Goal: Task Accomplishment & Management: Complete application form

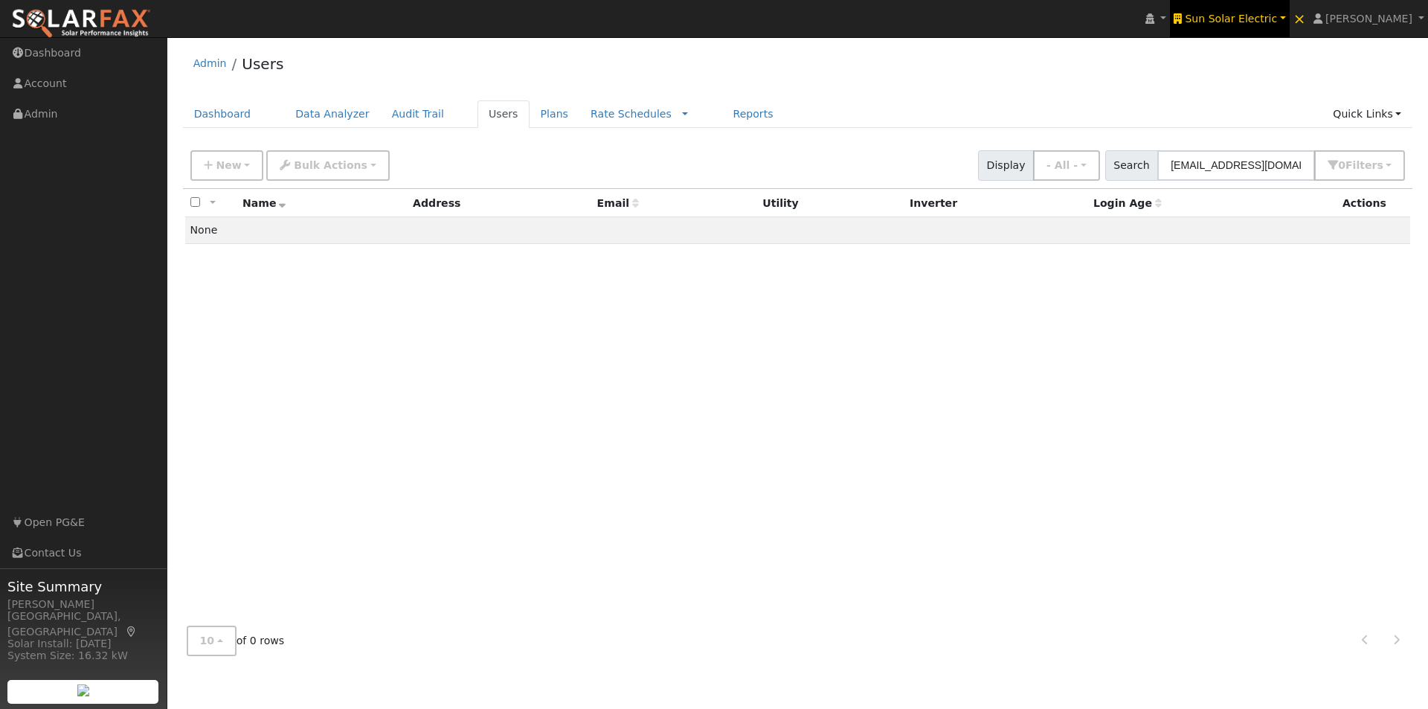
click at [1268, 16] on span "Sun Solar Electric" at bounding box center [1231, 19] width 92 height 12
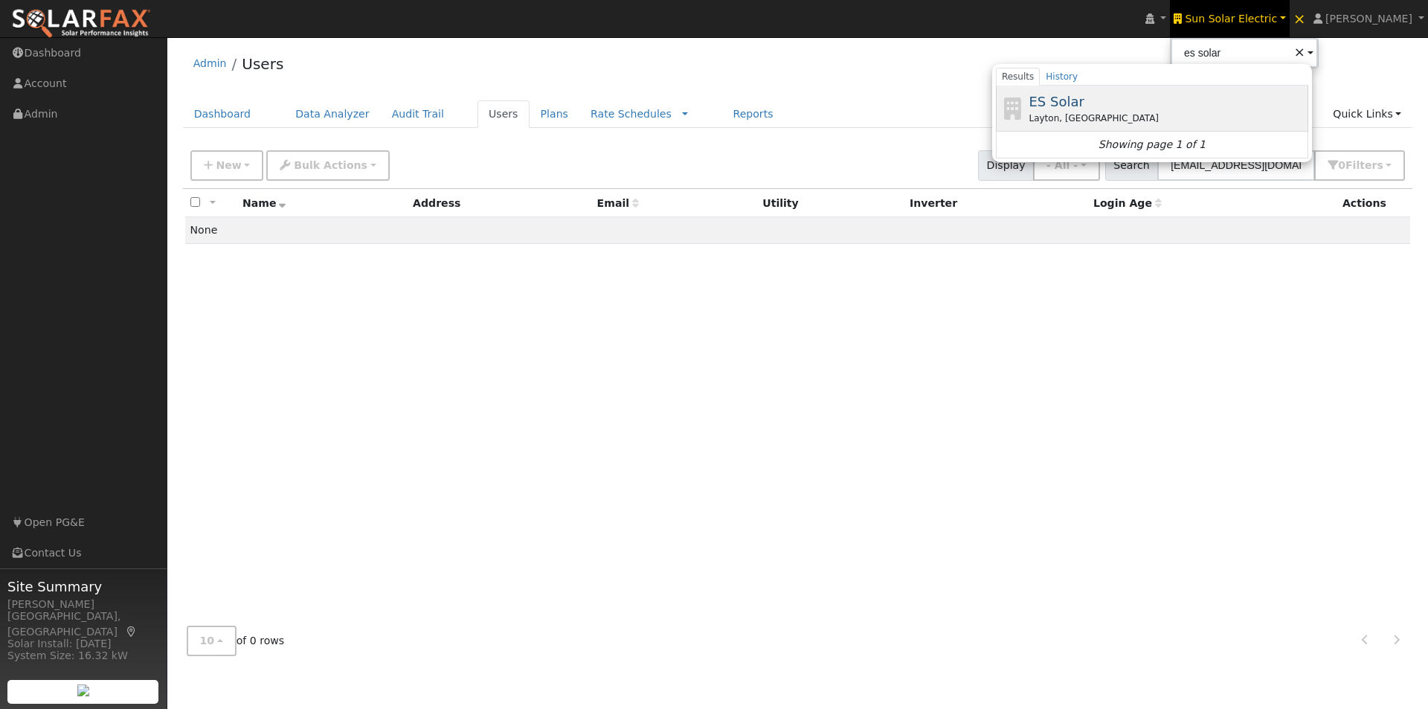
click at [1084, 97] on span "ES Solar" at bounding box center [1056, 102] width 55 height 16
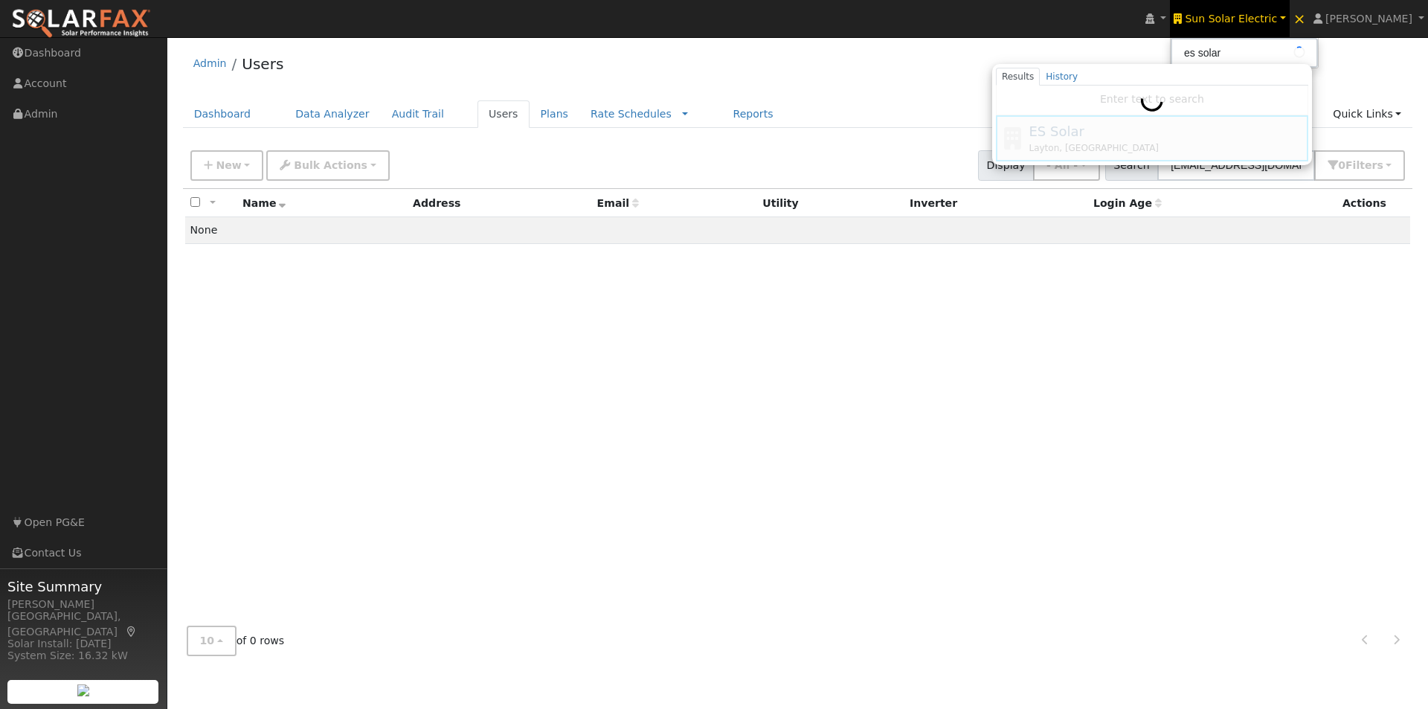
type input "ES Solar"
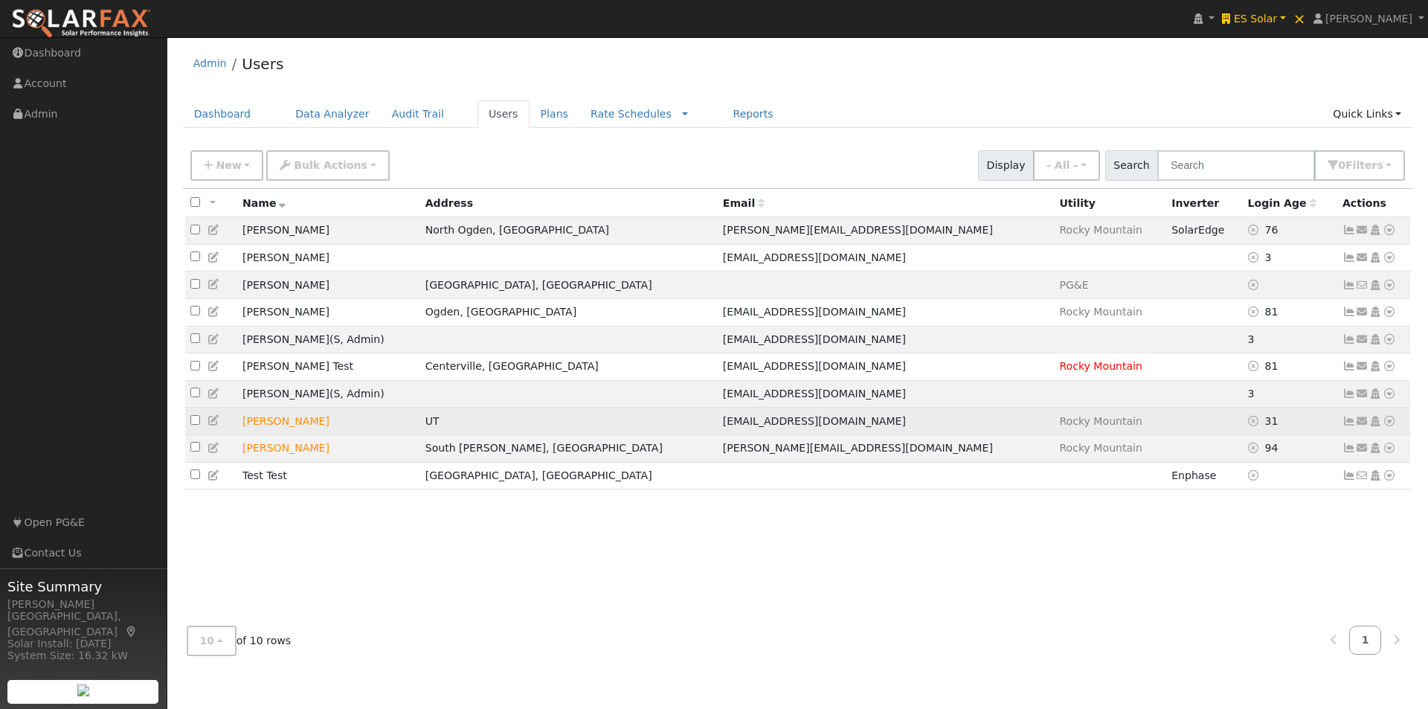
click at [1350, 426] on icon at bounding box center [1348, 421] width 13 height 10
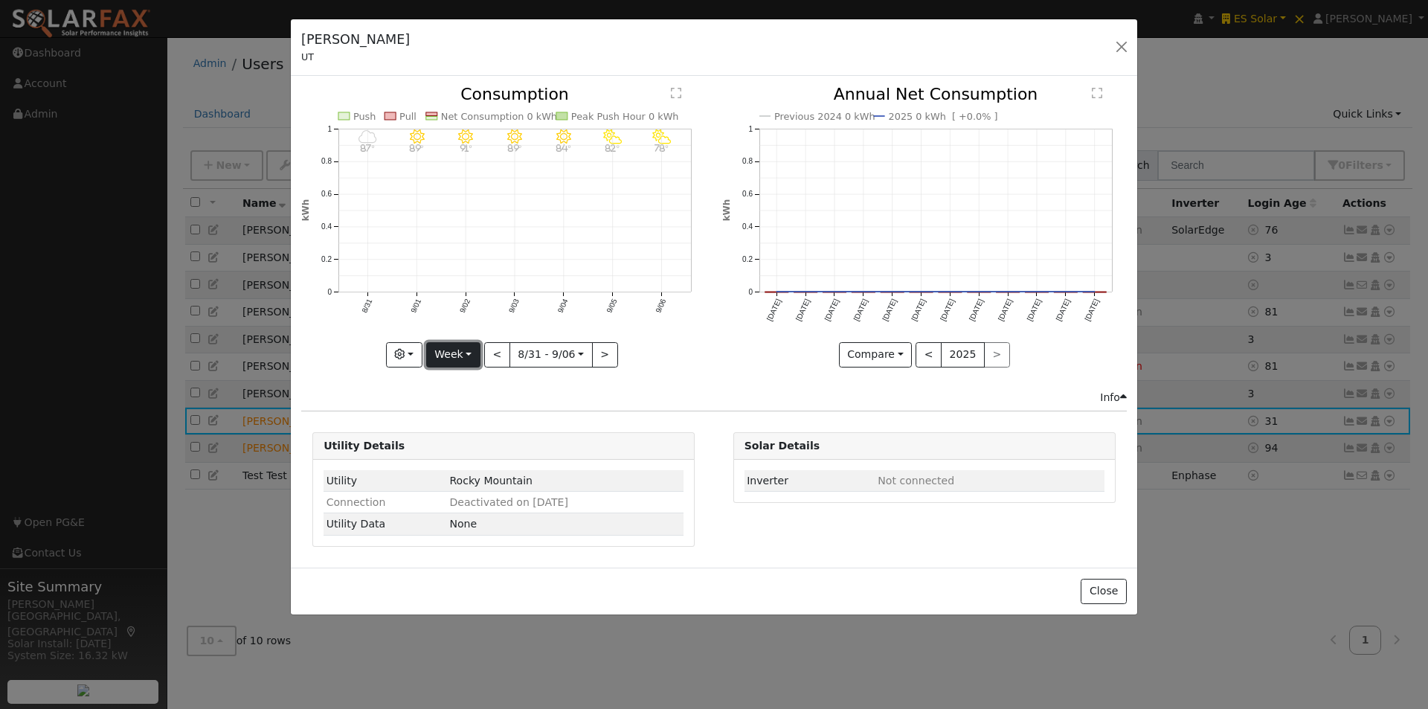
click at [441, 356] on button "Week" at bounding box center [453, 354] width 54 height 25
drag, startPoint x: 455, startPoint y: 448, endPoint x: 643, endPoint y: 306, distance: 235.8
click at [460, 445] on link "Year" at bounding box center [478, 447] width 103 height 21
drag, startPoint x: 479, startPoint y: 349, endPoint x: 498, endPoint y: 351, distance: 19.5
click at [484, 349] on button "<" at bounding box center [480, 354] width 26 height 25
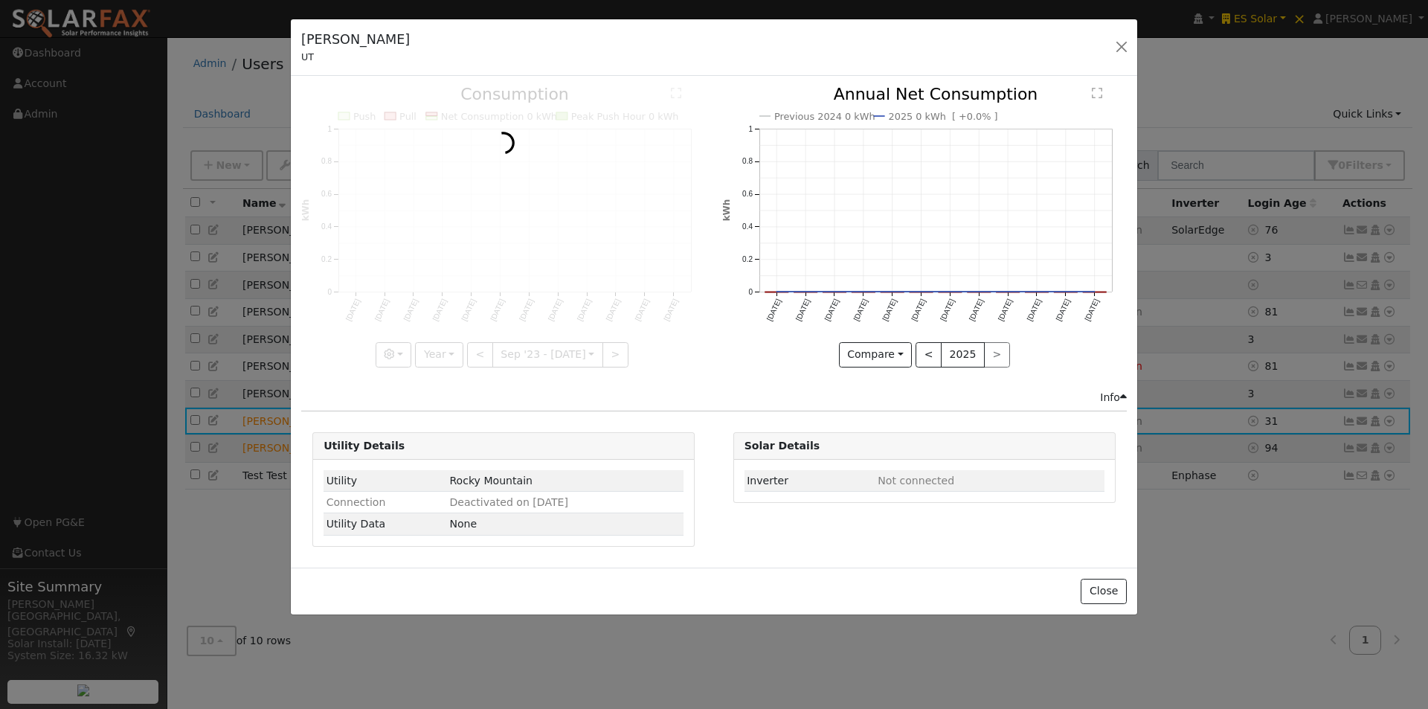
click at [610, 353] on div at bounding box center [503, 226] width 405 height 280
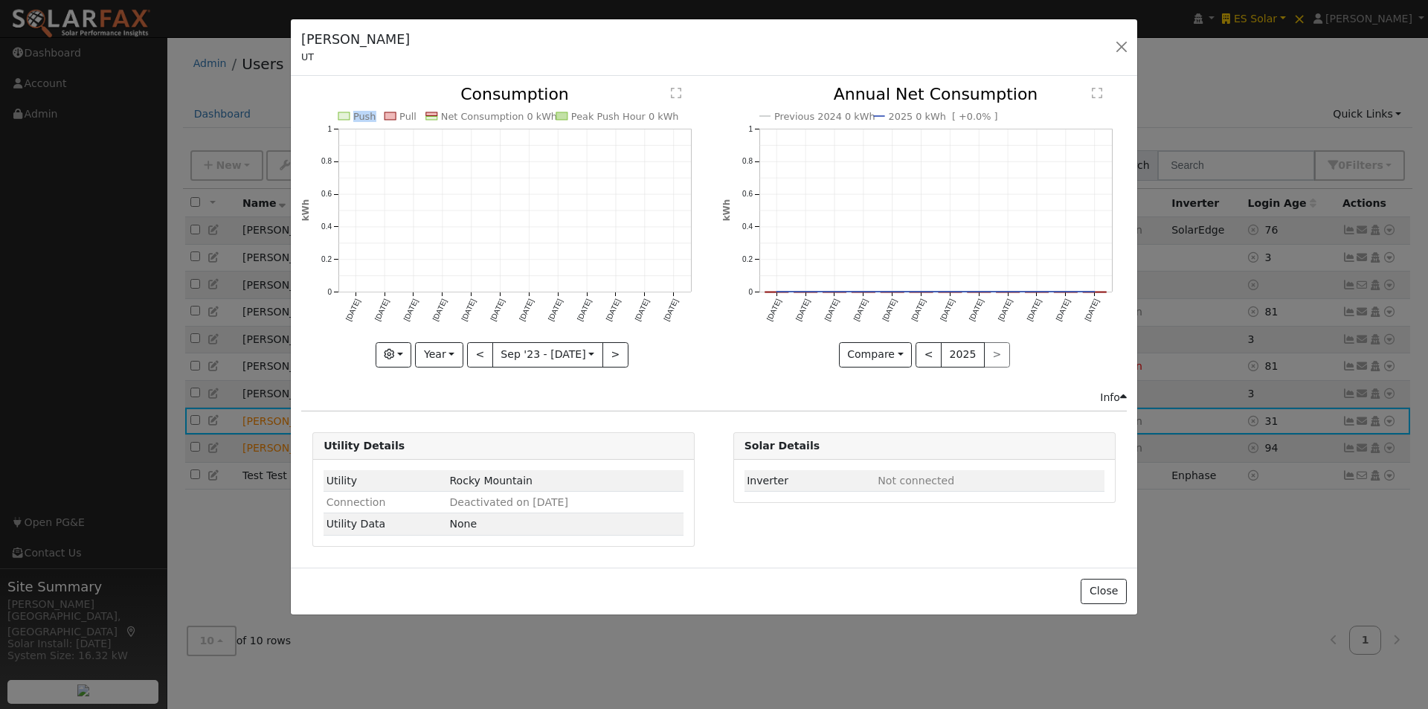
click at [610, 353] on div "Push Pull Net Consumption 0 kWh Peak Push Hour 0 kWh Sep '23 Oct '23 Nov '23 De…" at bounding box center [503, 226] width 405 height 280
click at [610, 353] on button ">" at bounding box center [615, 354] width 26 height 25
type input "2024-09-01"
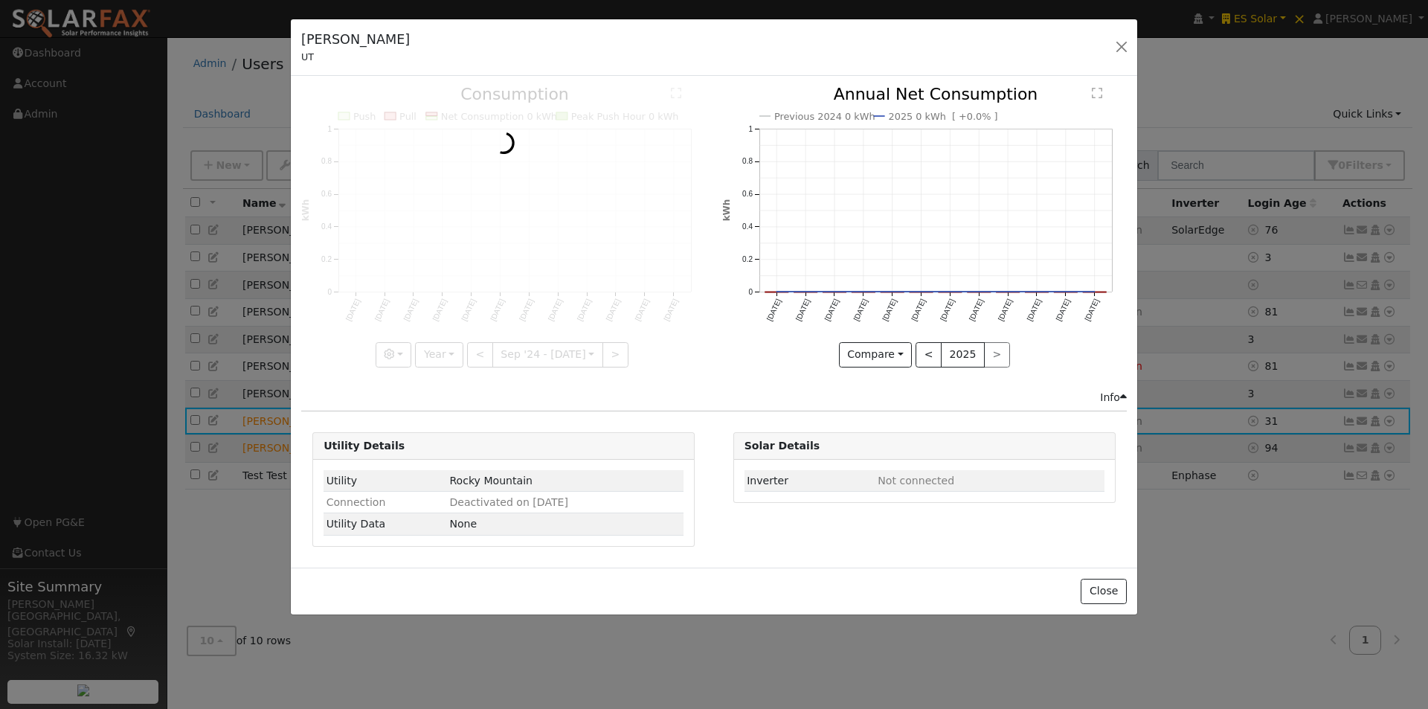
drag, startPoint x: 610, startPoint y: 353, endPoint x: 721, endPoint y: 427, distance: 133.5
click at [617, 356] on div at bounding box center [503, 226] width 405 height 280
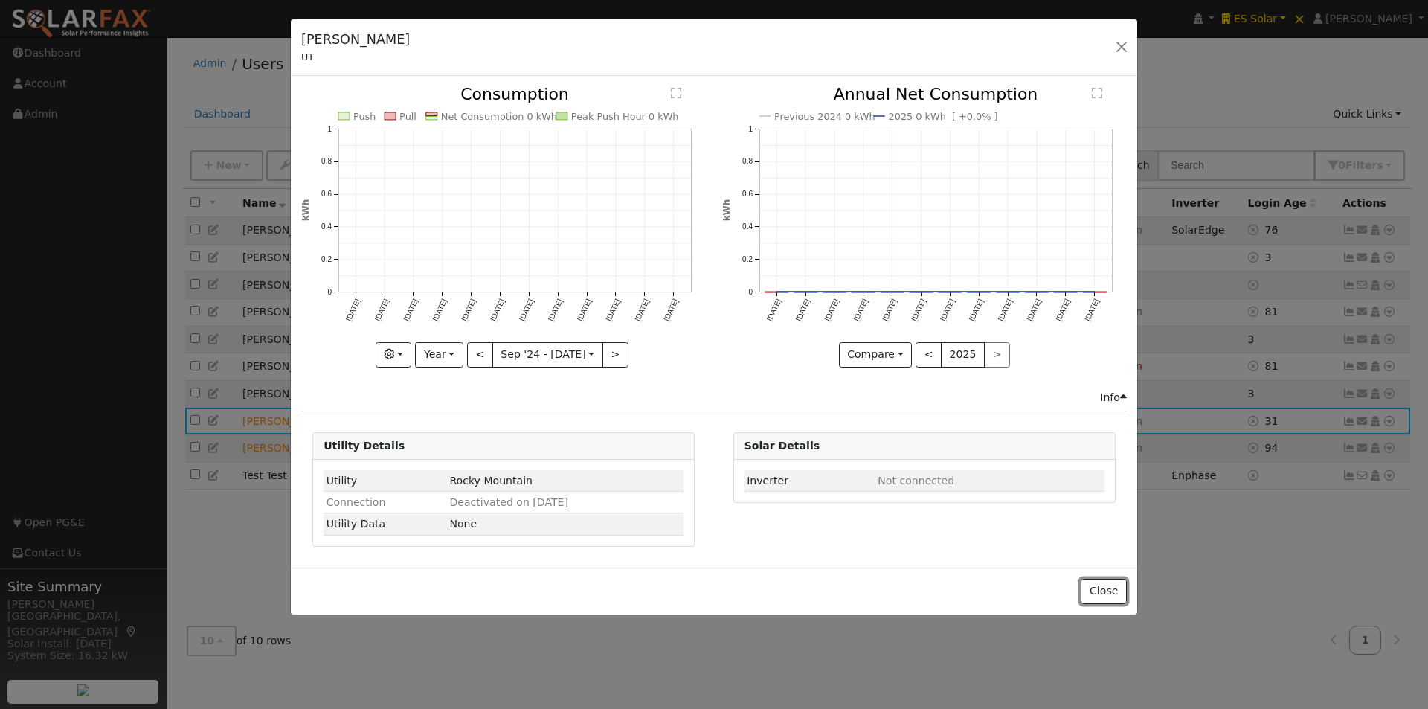
drag, startPoint x: 1105, startPoint y: 590, endPoint x: 1134, endPoint y: 565, distance: 38.0
click at [1108, 588] on button "Close" at bounding box center [1103, 591] width 45 height 25
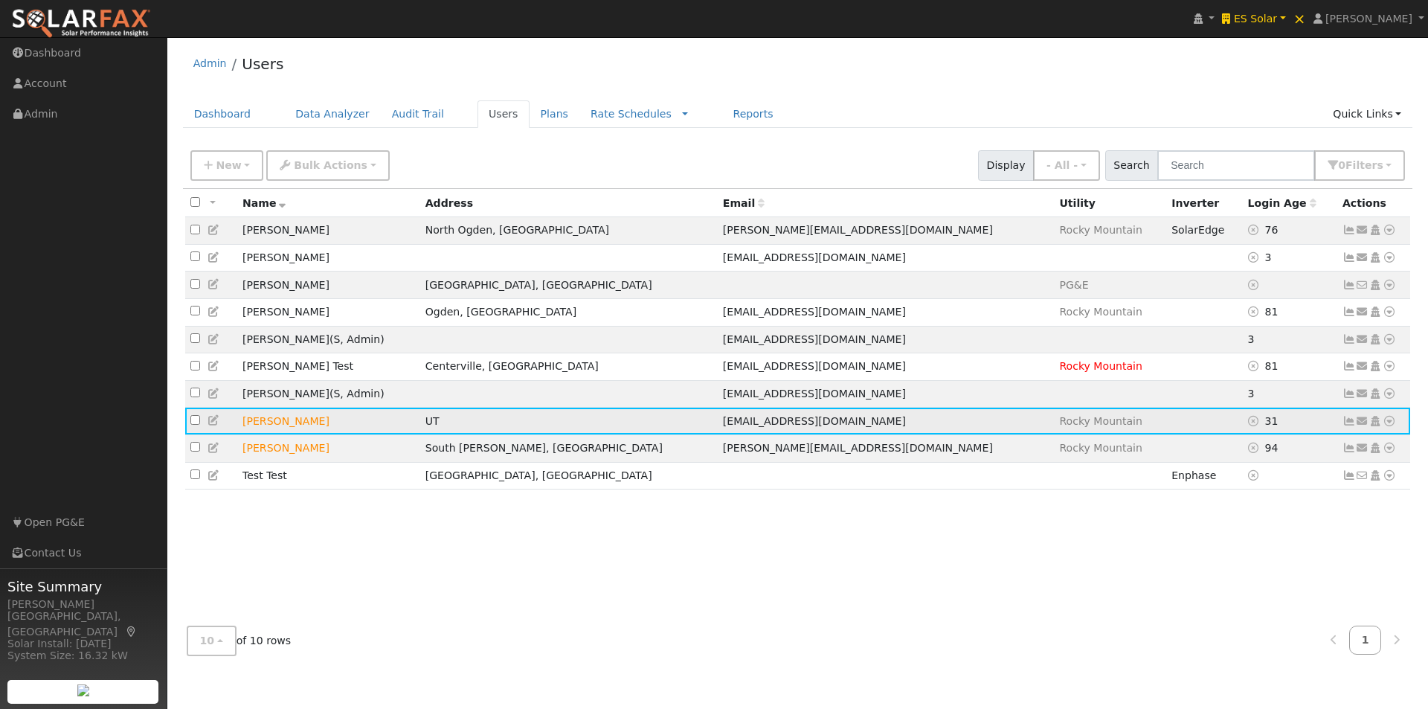
click at [1392, 426] on icon at bounding box center [1389, 421] width 13 height 10
click at [1334, 263] on link "Data Analyzer" at bounding box center [1341, 257] width 108 height 21
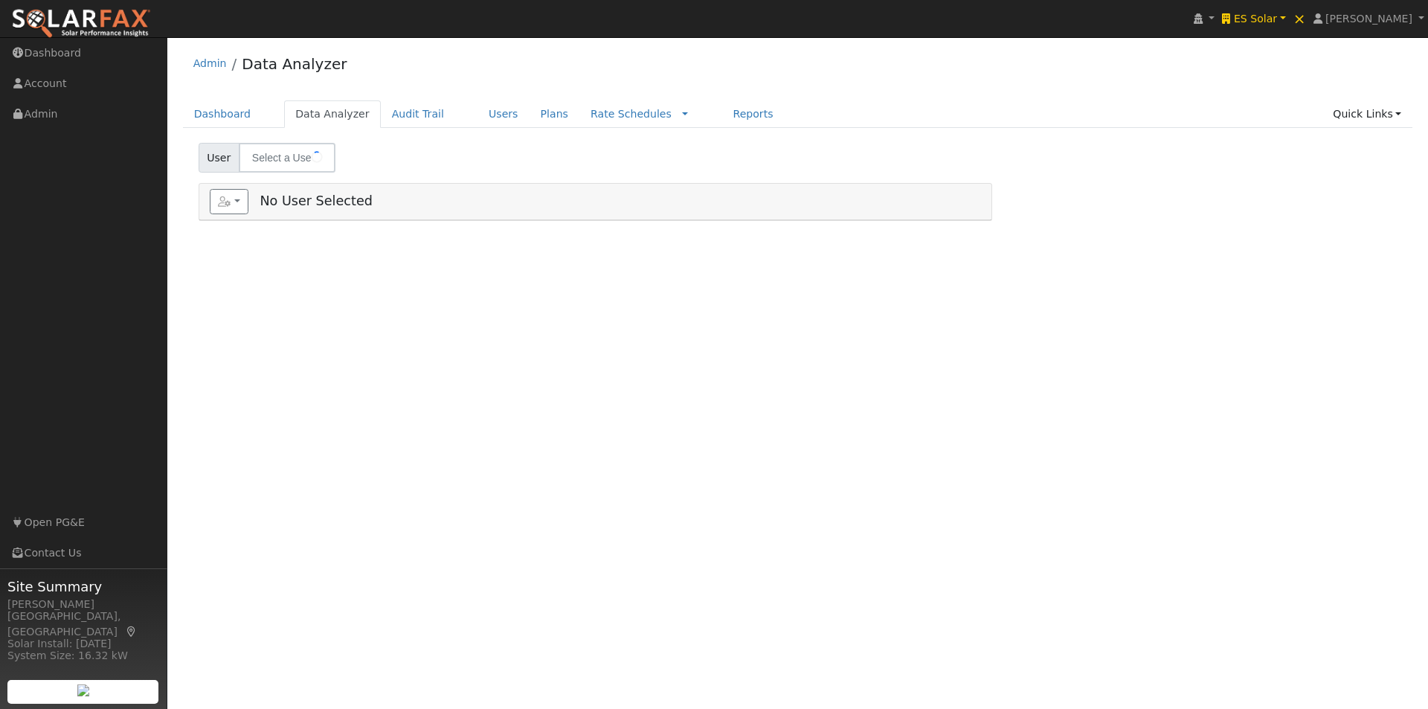
type input "[PERSON_NAME]"
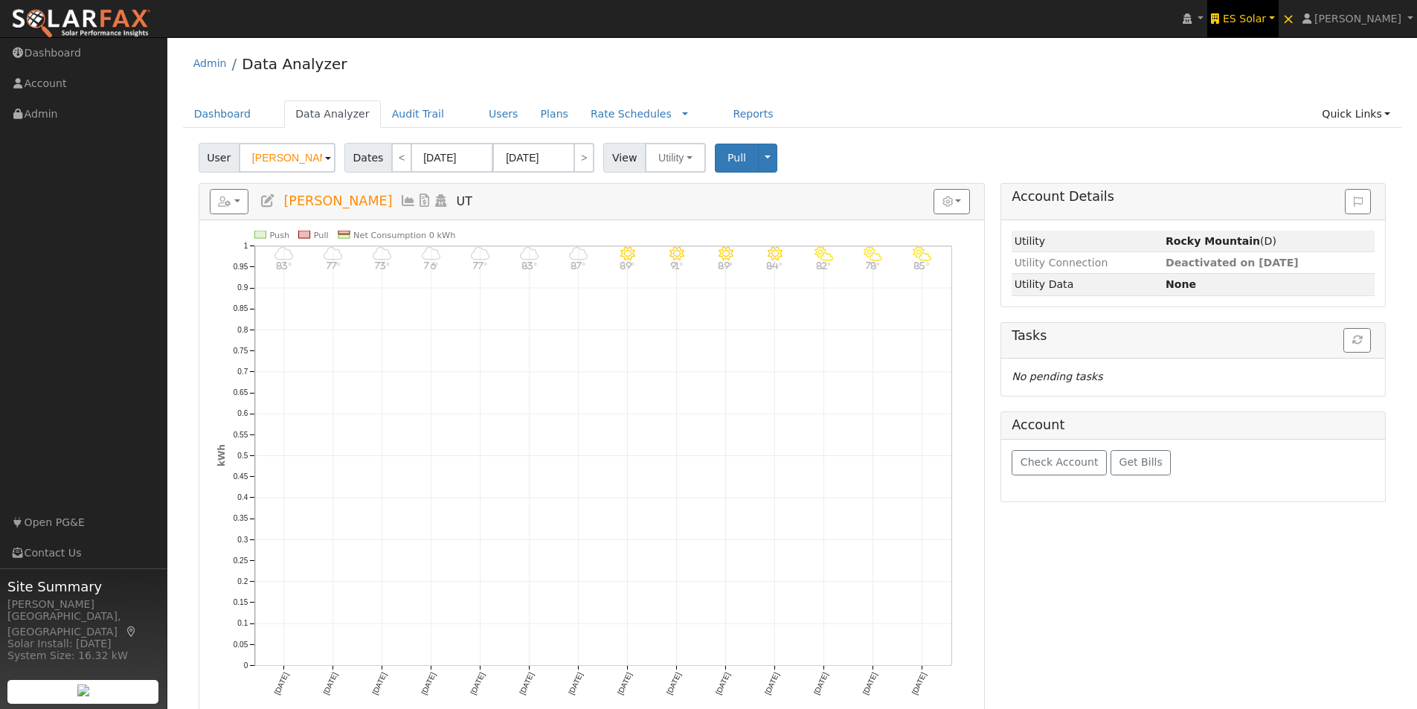
click at [1266, 19] on span "ES Solar" at bounding box center [1244, 19] width 43 height 12
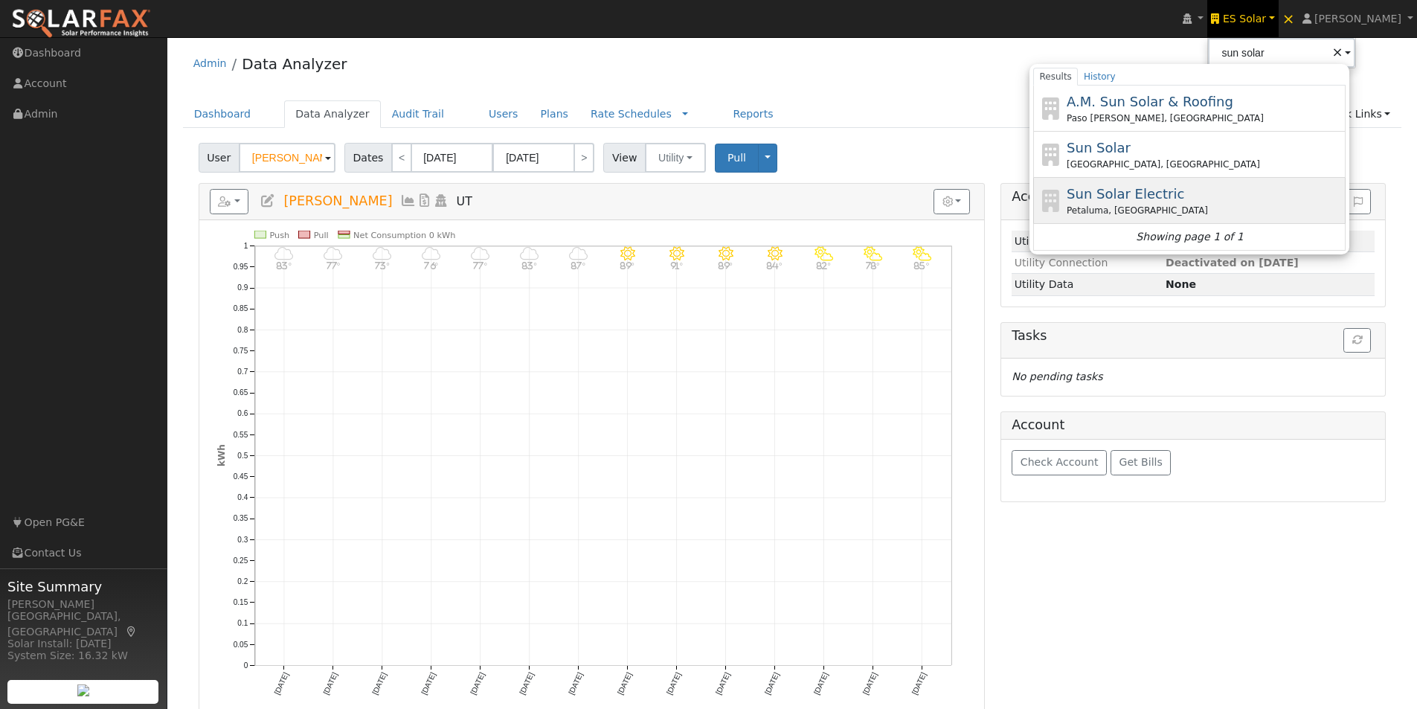
click at [1125, 189] on span "Sun Solar Electric" at bounding box center [1126, 194] width 118 height 16
type input "Sun Solar Electric"
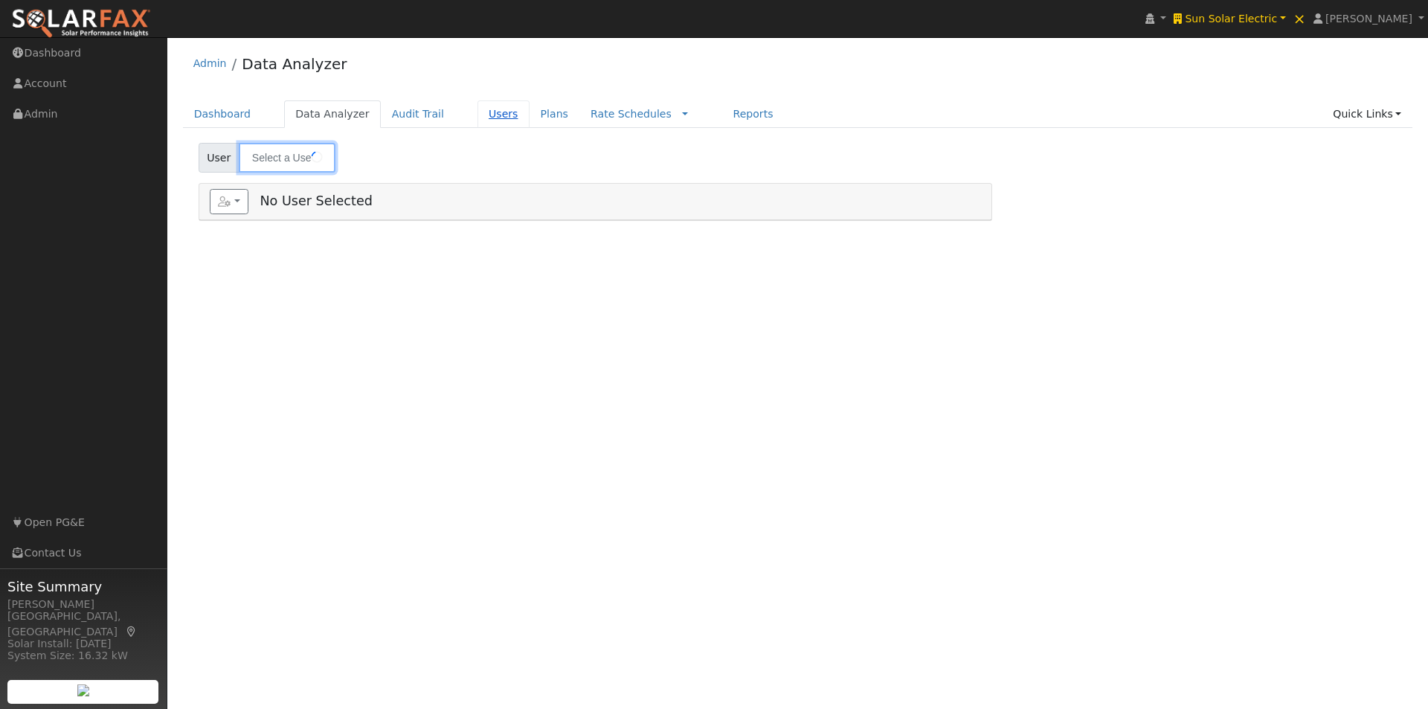
type input "[PERSON_NAME]"
click at [477, 116] on link "Users" at bounding box center [503, 114] width 52 height 28
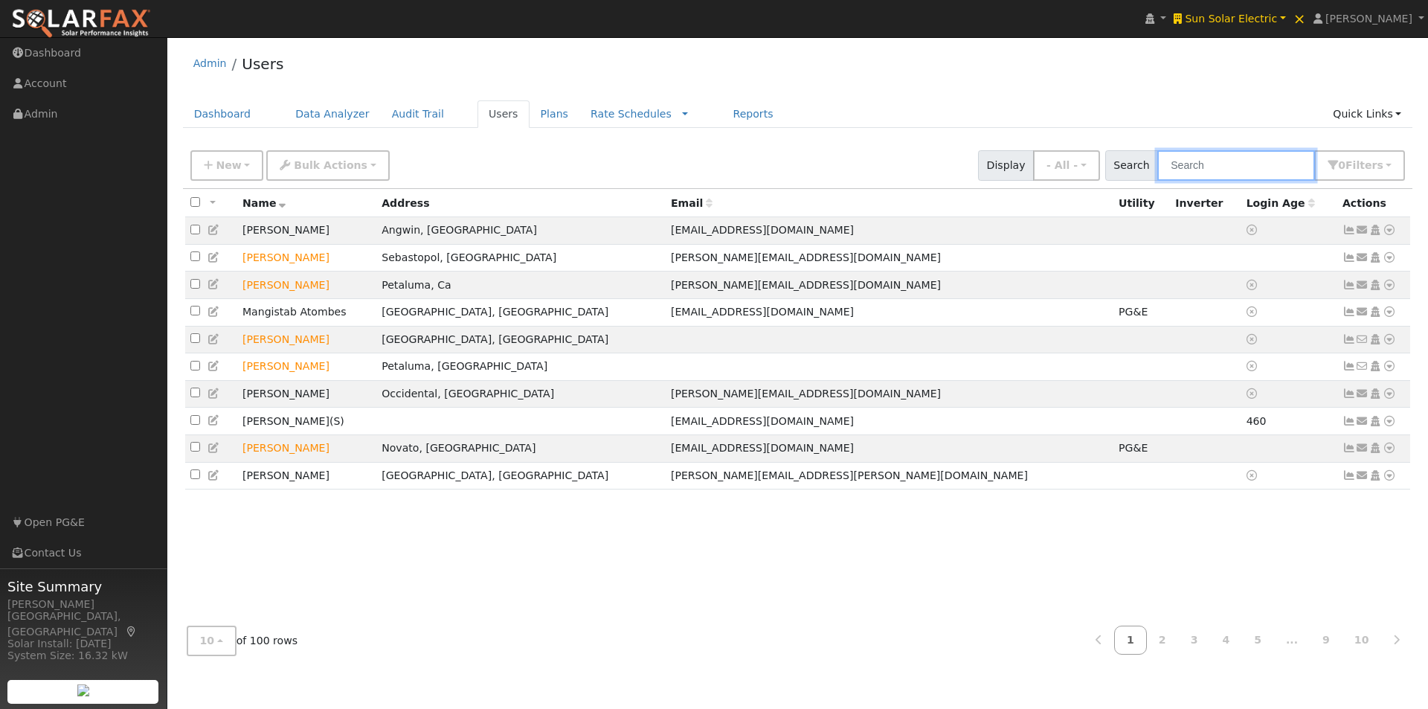
click at [1238, 167] on input "text" at bounding box center [1236, 165] width 158 height 30
paste input "[EMAIL_ADDRESS][DOMAIN_NAME]"
type input "[EMAIL_ADDRESS][DOMAIN_NAME]"
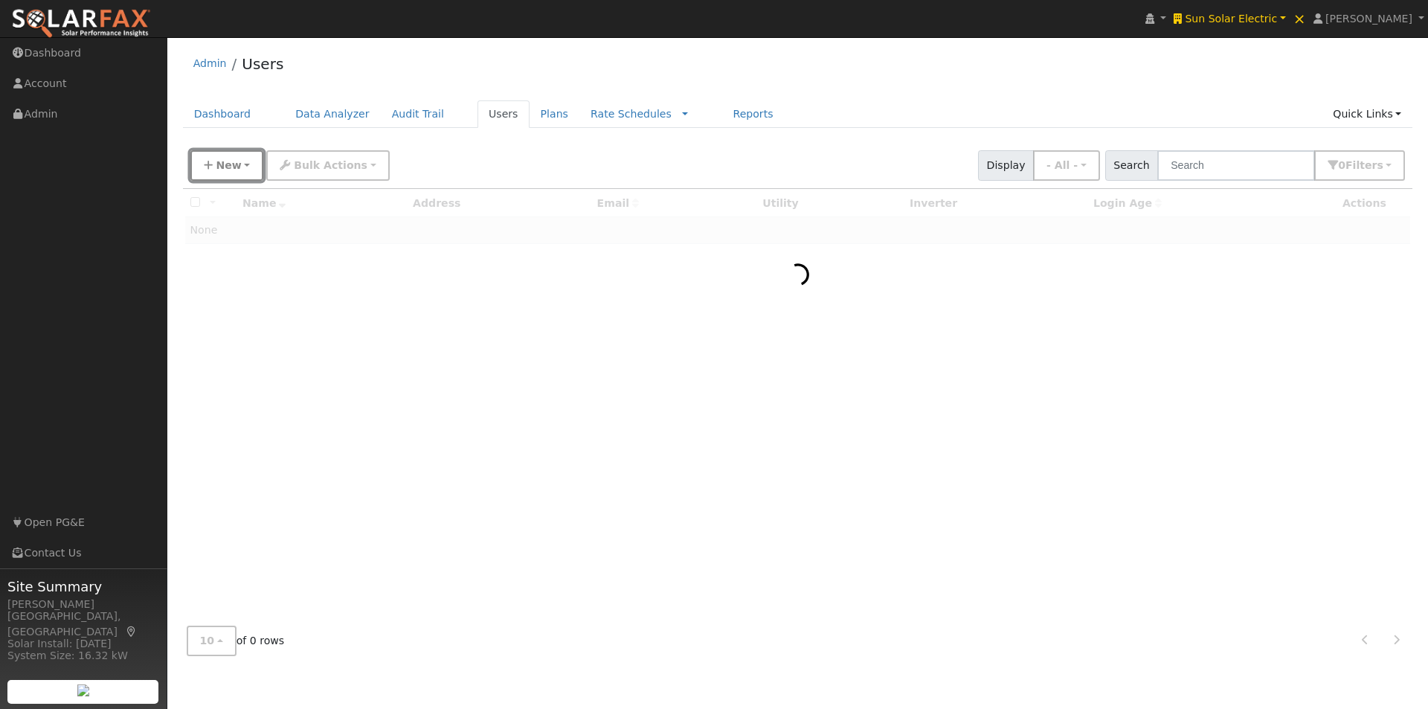
click at [217, 163] on span "New" at bounding box center [228, 165] width 25 height 12
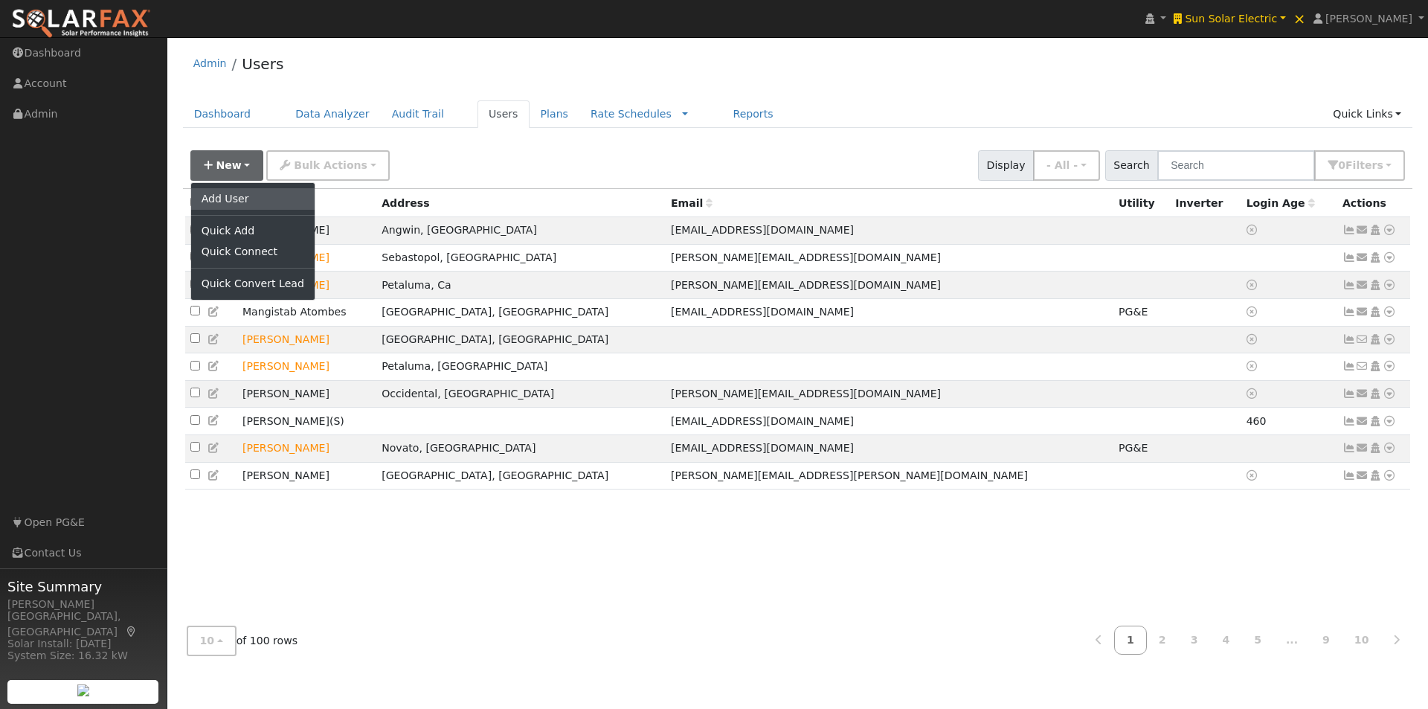
click at [218, 193] on link "Add User" at bounding box center [252, 198] width 123 height 21
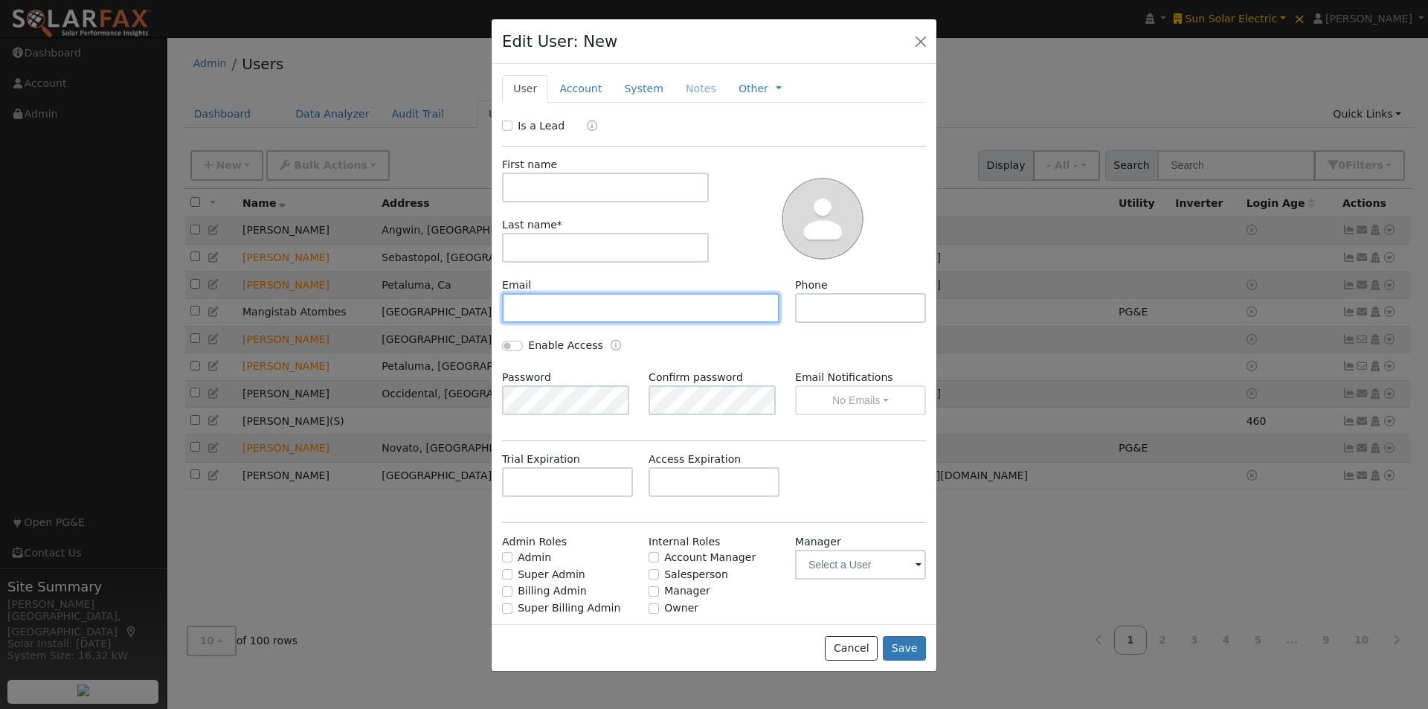
click at [595, 305] on input "text" at bounding box center [640, 308] width 277 height 30
paste input "[EMAIL_ADDRESS][DOMAIN_NAME]"
type input "[EMAIL_ADDRESS][DOMAIN_NAME]"
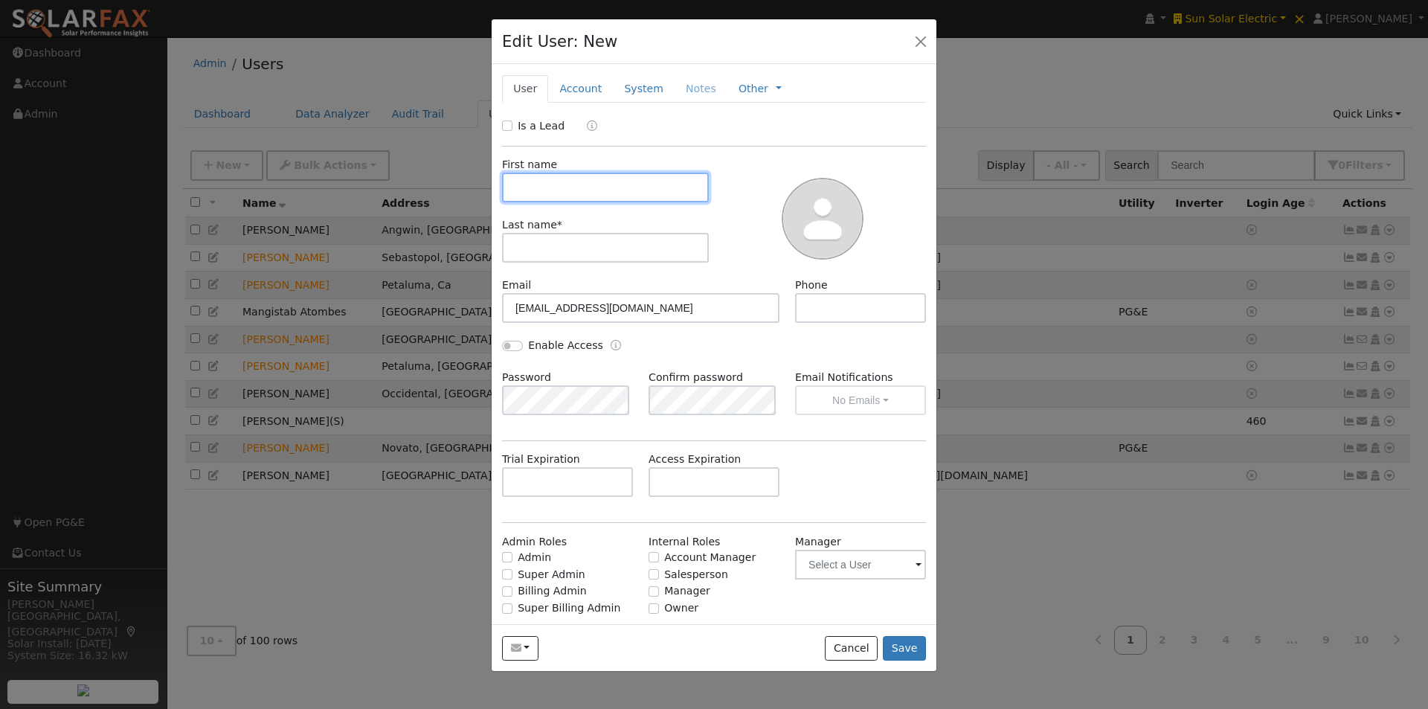
click at [544, 177] on input "text" at bounding box center [605, 188] width 207 height 30
paste input "[PERSON_NAME]"
type input "[PERSON_NAME]"
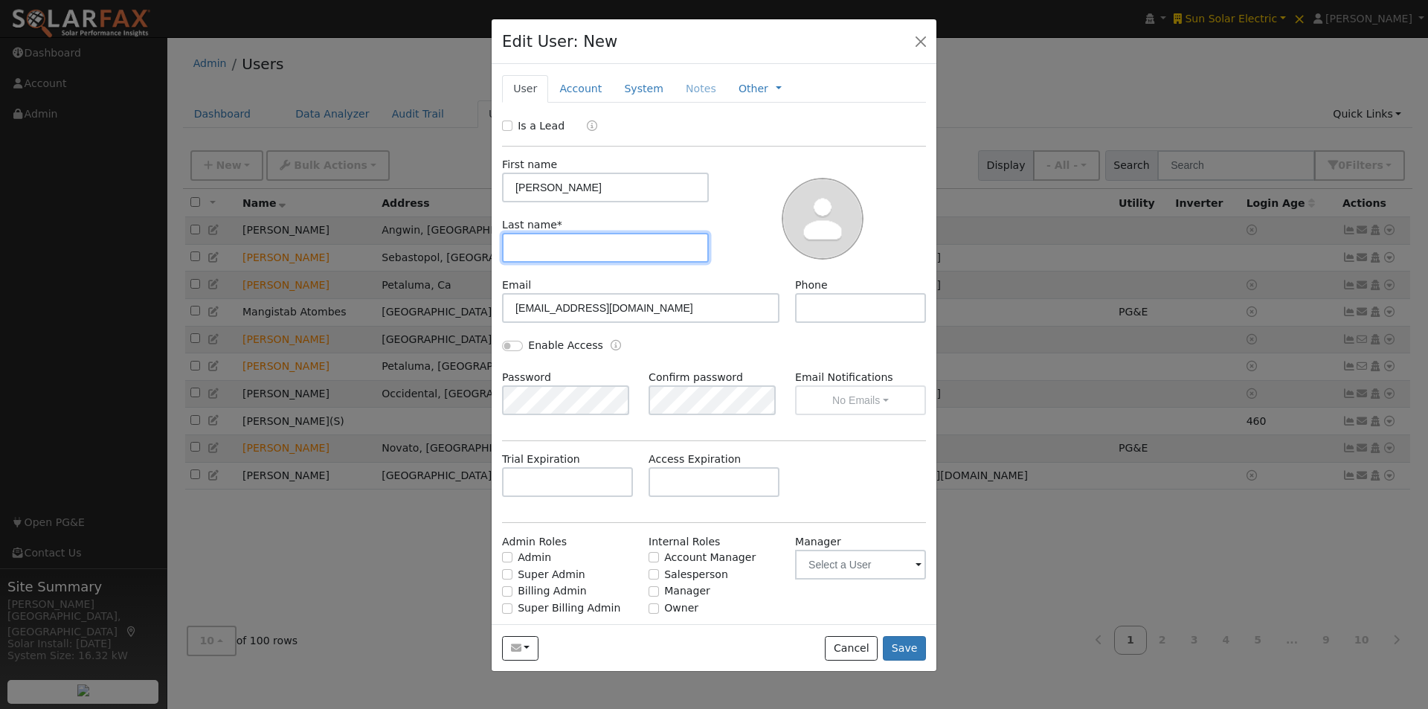
drag, startPoint x: 552, startPoint y: 257, endPoint x: 539, endPoint y: 241, distance: 20.7
click at [552, 256] on input "text" at bounding box center [605, 248] width 207 height 30
paste input "[PERSON_NAME]"
type input "[PERSON_NAME]"
drag, startPoint x: 635, startPoint y: 187, endPoint x: 538, endPoint y: 182, distance: 97.5
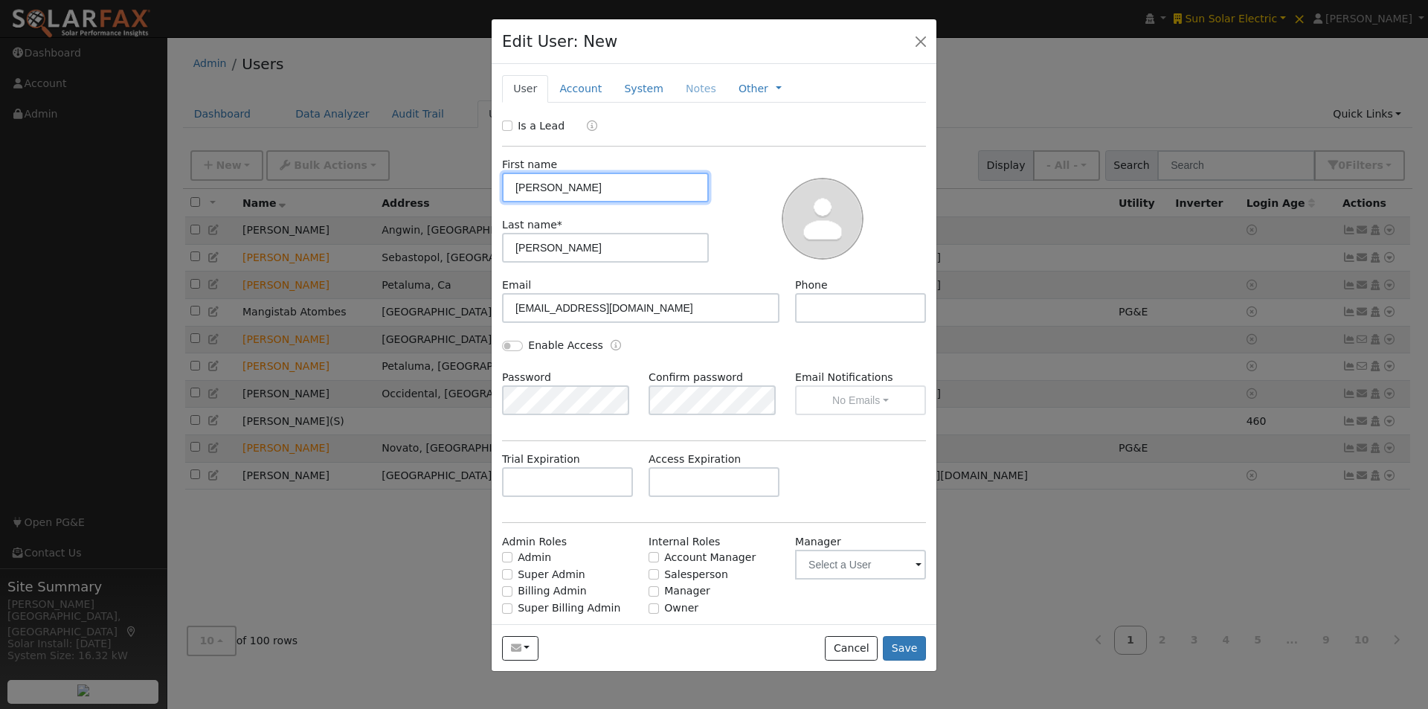
click at [538, 182] on input "[PERSON_NAME]" at bounding box center [605, 188] width 207 height 30
click at [510, 176] on input "[PERSON_NAME]" at bounding box center [605, 188] width 207 height 30
type input "[PERSON_NAME]"
drag, startPoint x: 547, startPoint y: 252, endPoint x: 377, endPoint y: 207, distance: 175.5
click at [379, 218] on div "Edit User: New Select an Ac... New Account Nickname Cancel Create Are you sure …" at bounding box center [714, 354] width 1428 height 709
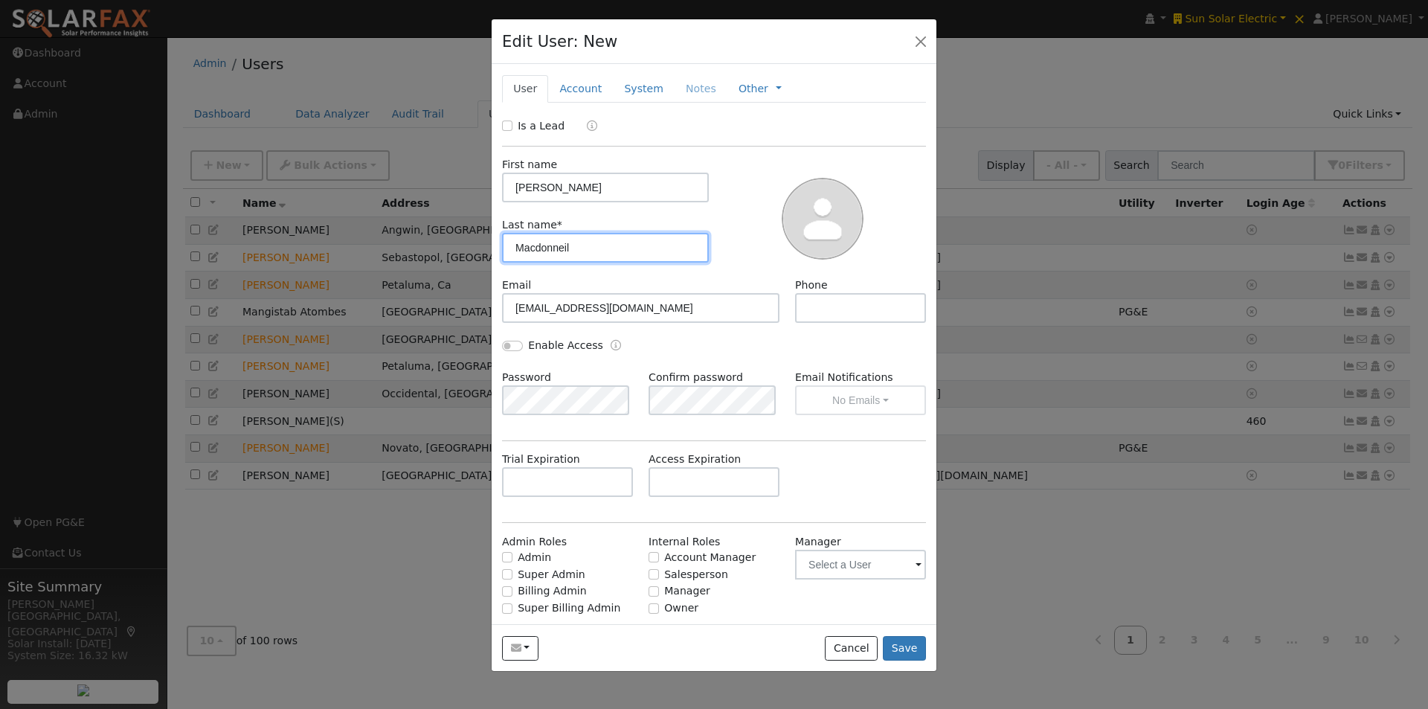
type input "Macdonneil"
click at [850, 313] on input "text" at bounding box center [860, 308] width 131 height 30
paste input "[PHONE_NUMBER]"
type input "[PHONE_NUMBER]"
click at [511, 347] on input "Enable Access" at bounding box center [512, 346] width 21 height 10
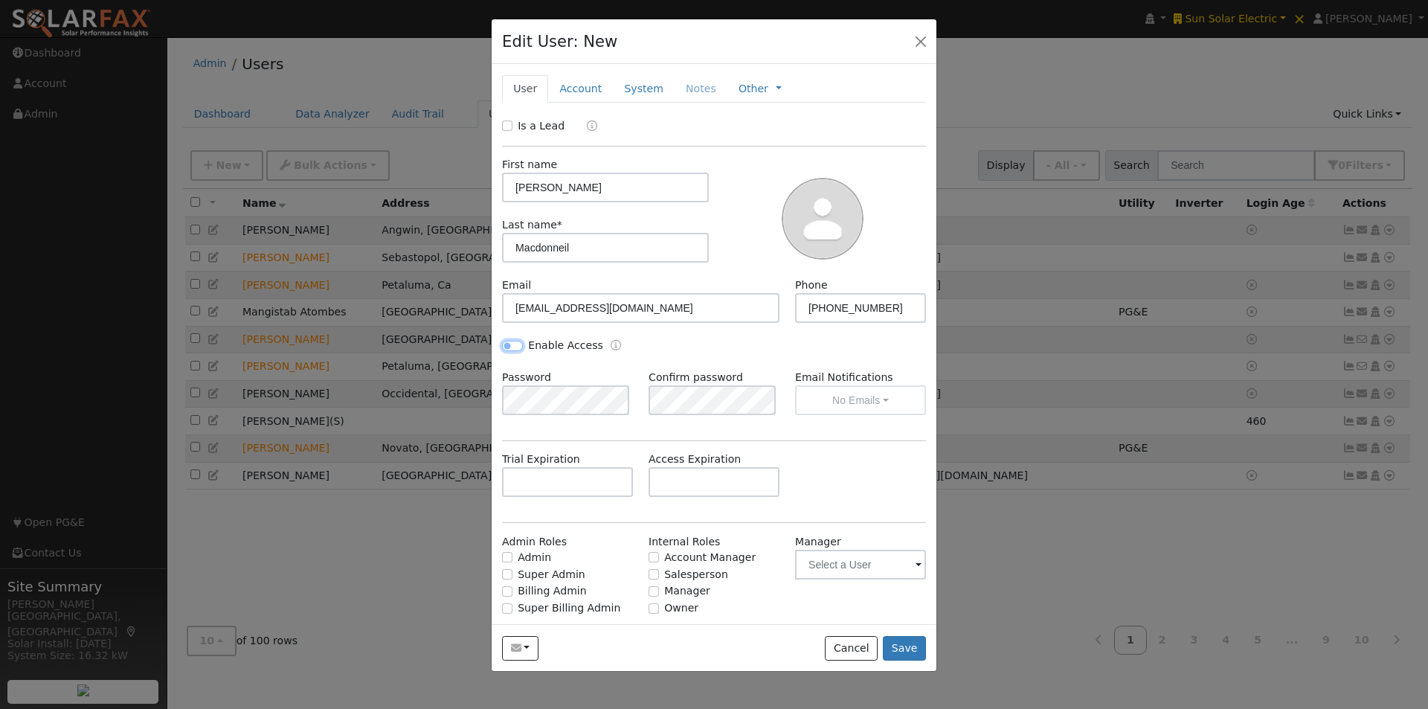
checkbox input "true"
click at [651, 573] on input "Salesperson" at bounding box center [654, 574] width 10 height 10
checkbox input "true"
click at [904, 650] on button "Save" at bounding box center [904, 648] width 43 height 25
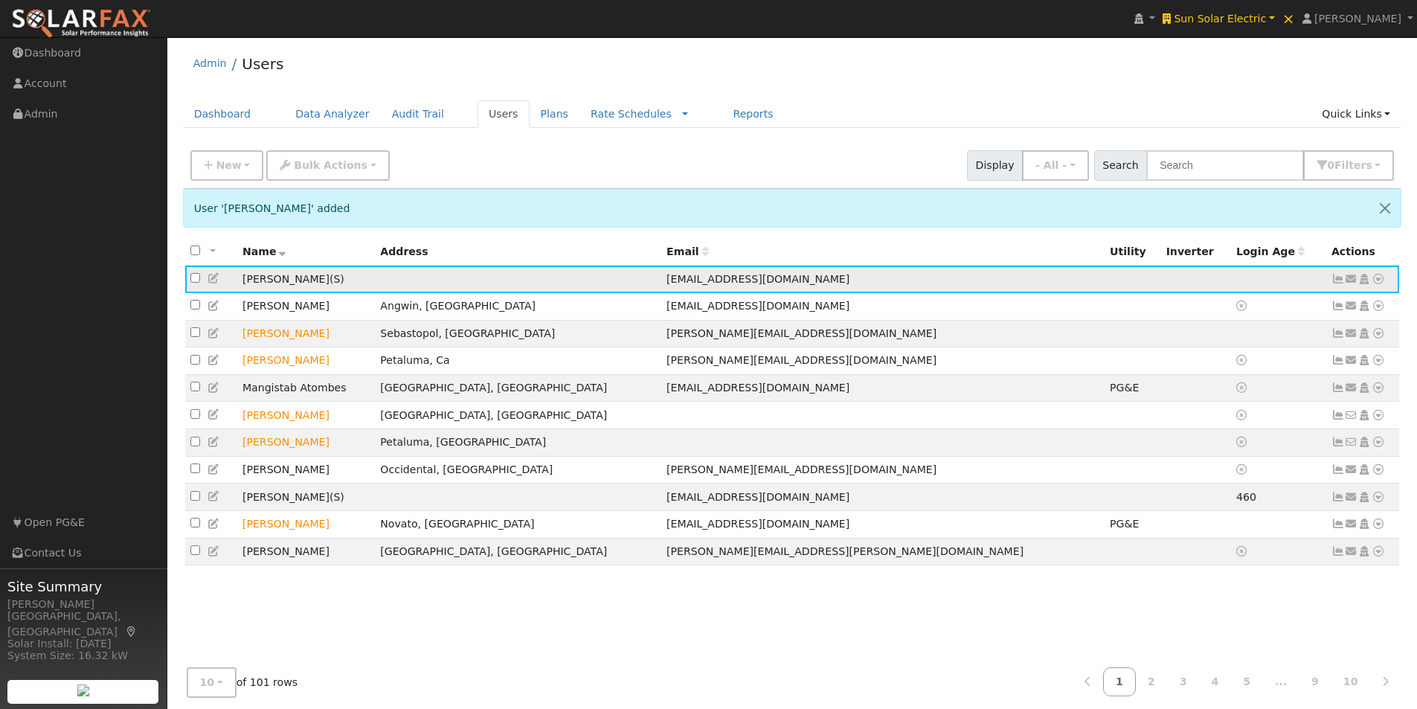
click at [1353, 282] on icon at bounding box center [1351, 279] width 13 height 10
click at [197, 280] on input "checkbox" at bounding box center [195, 278] width 10 height 10
checkbox input "true"
click at [311, 170] on span "Bulk Actions" at bounding box center [331, 165] width 74 height 12
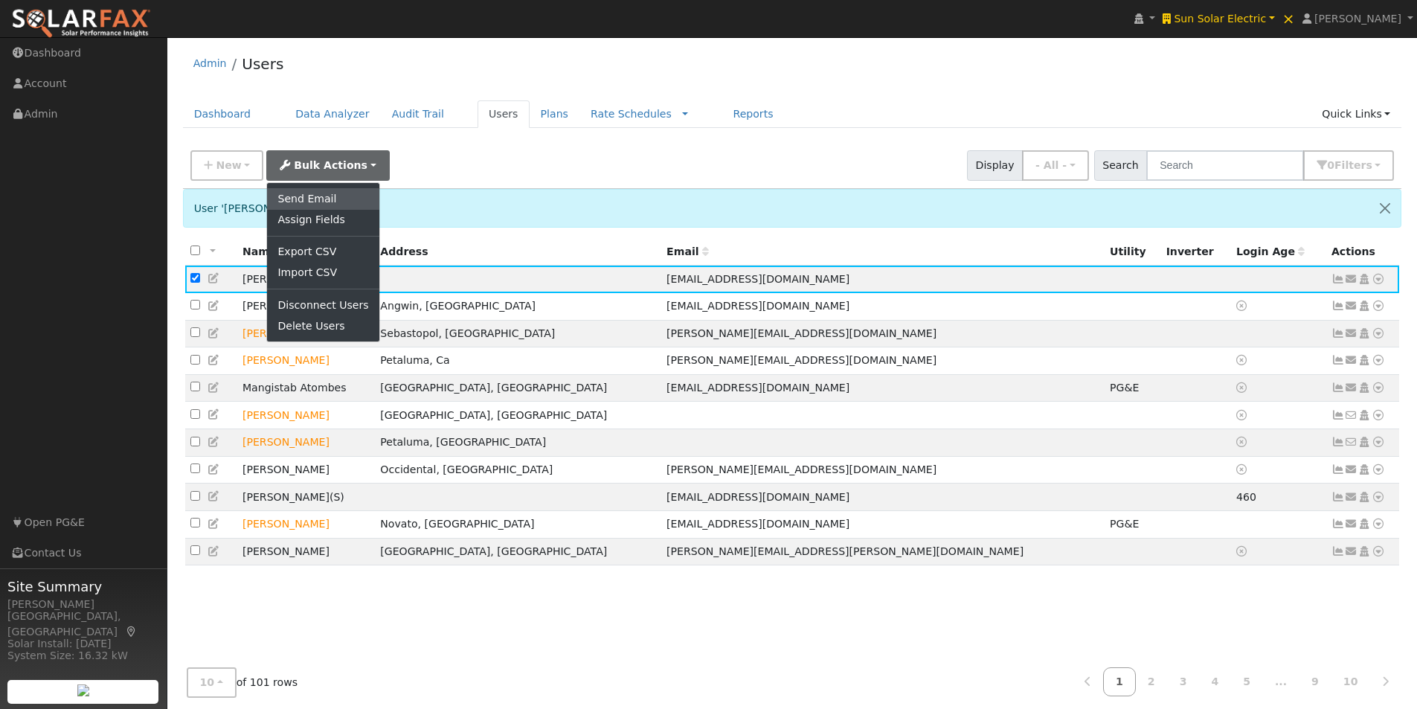
click at [308, 200] on link "Send Email" at bounding box center [323, 198] width 112 height 21
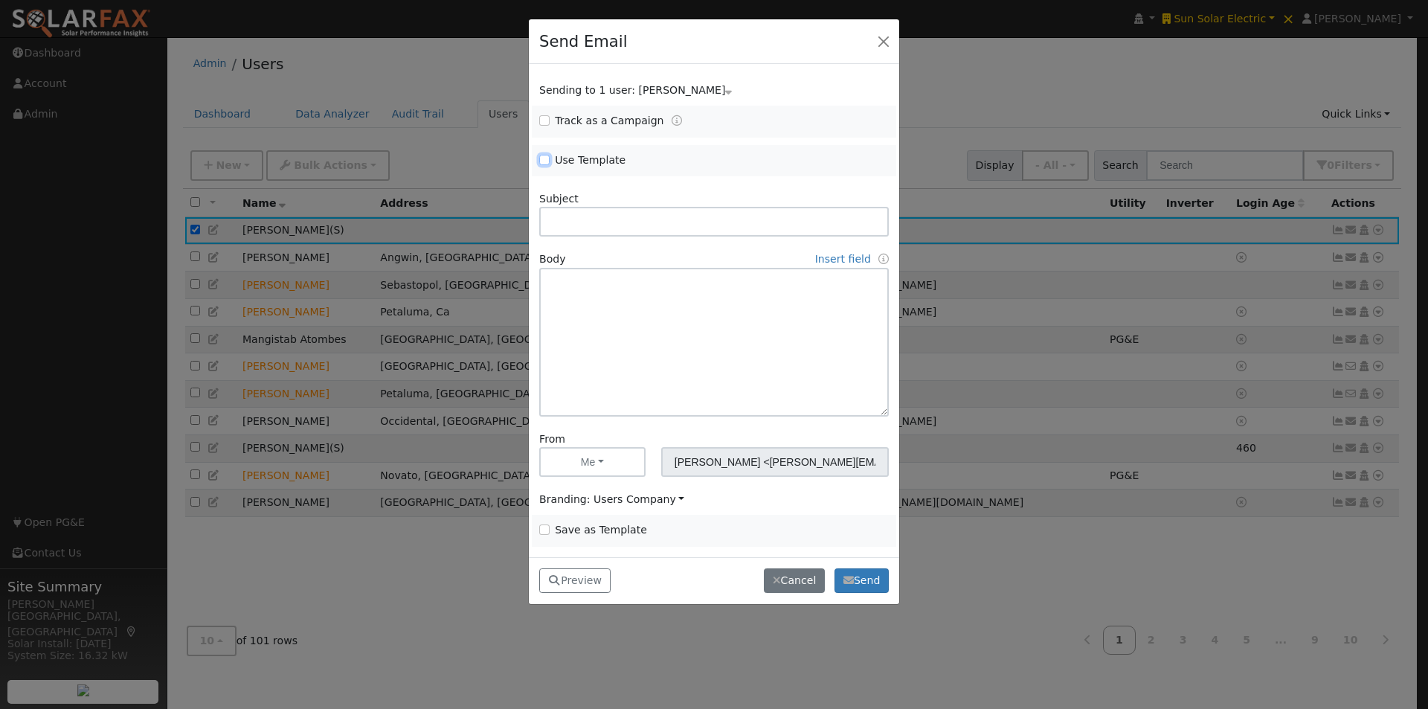
click at [543, 158] on input "Use Template" at bounding box center [544, 160] width 10 height 10
checkbox input "true"
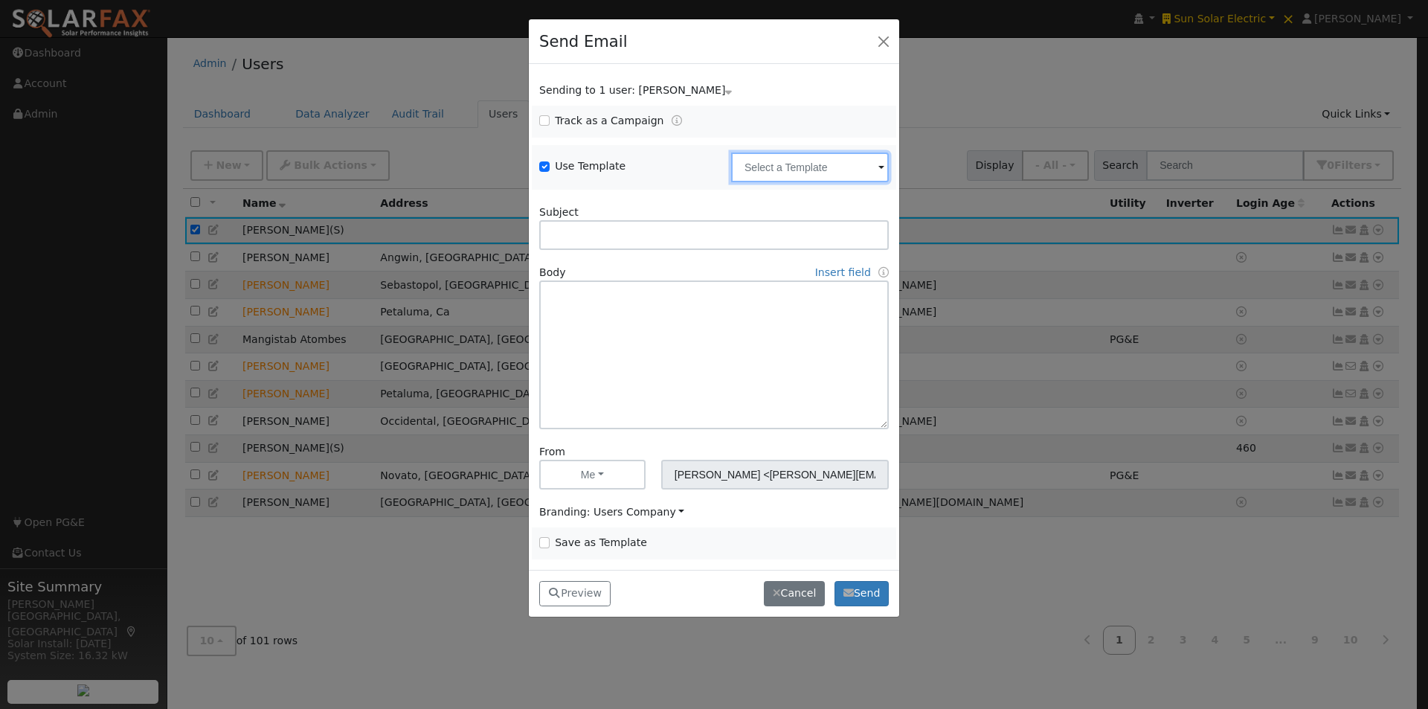
click at [793, 173] on input "text" at bounding box center [810, 167] width 158 height 30
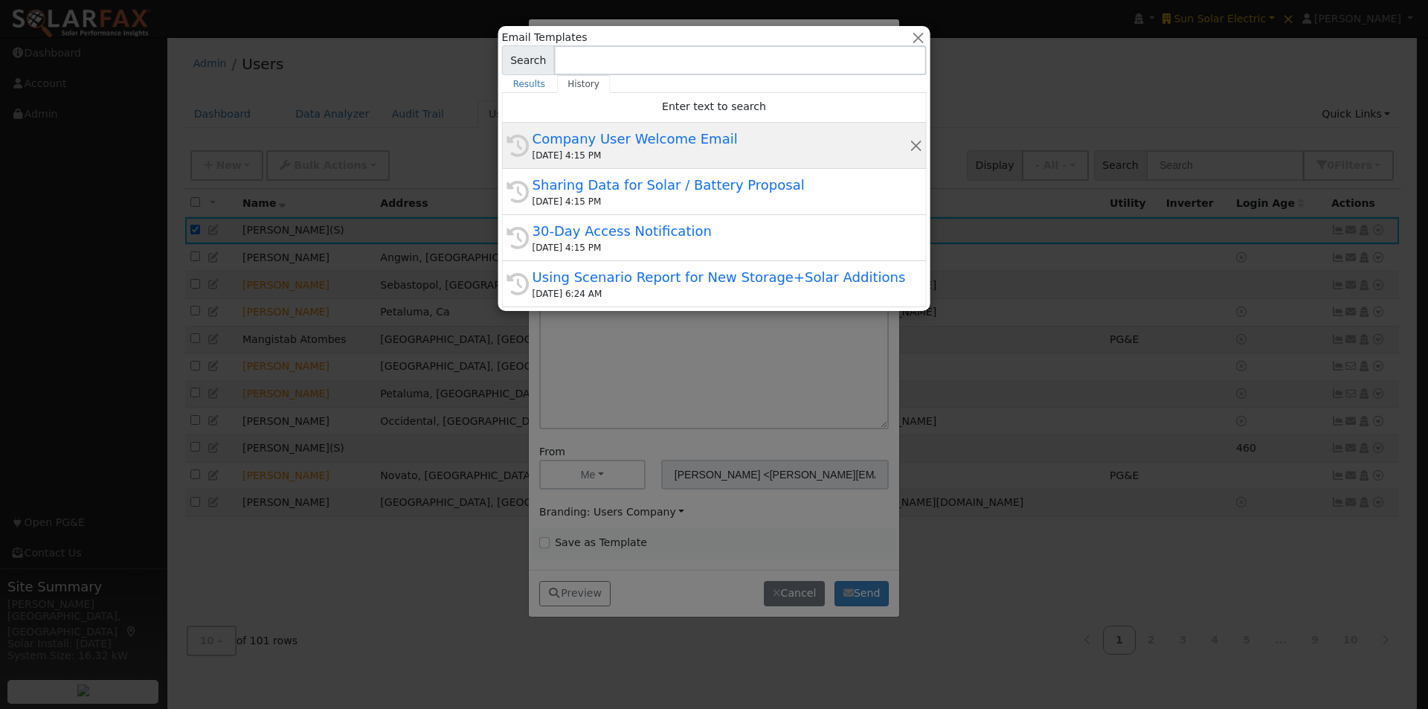
click at [584, 137] on div "Company User Welcome Email" at bounding box center [721, 139] width 376 height 20
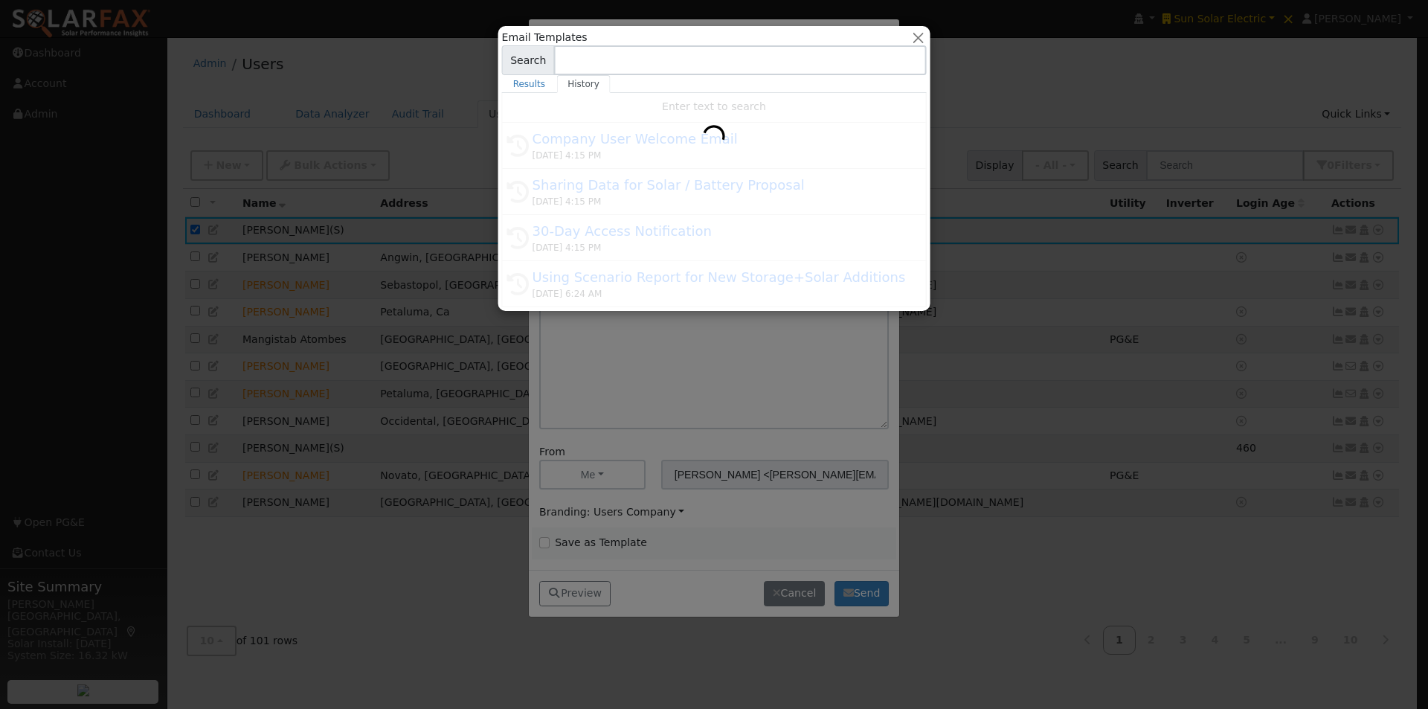
type input "Company User Welcome Email"
type input "SolarFax Program Access"
type textarea "Hi {user_fname}, You now have access to SolarFax®. This tool helps you better u…"
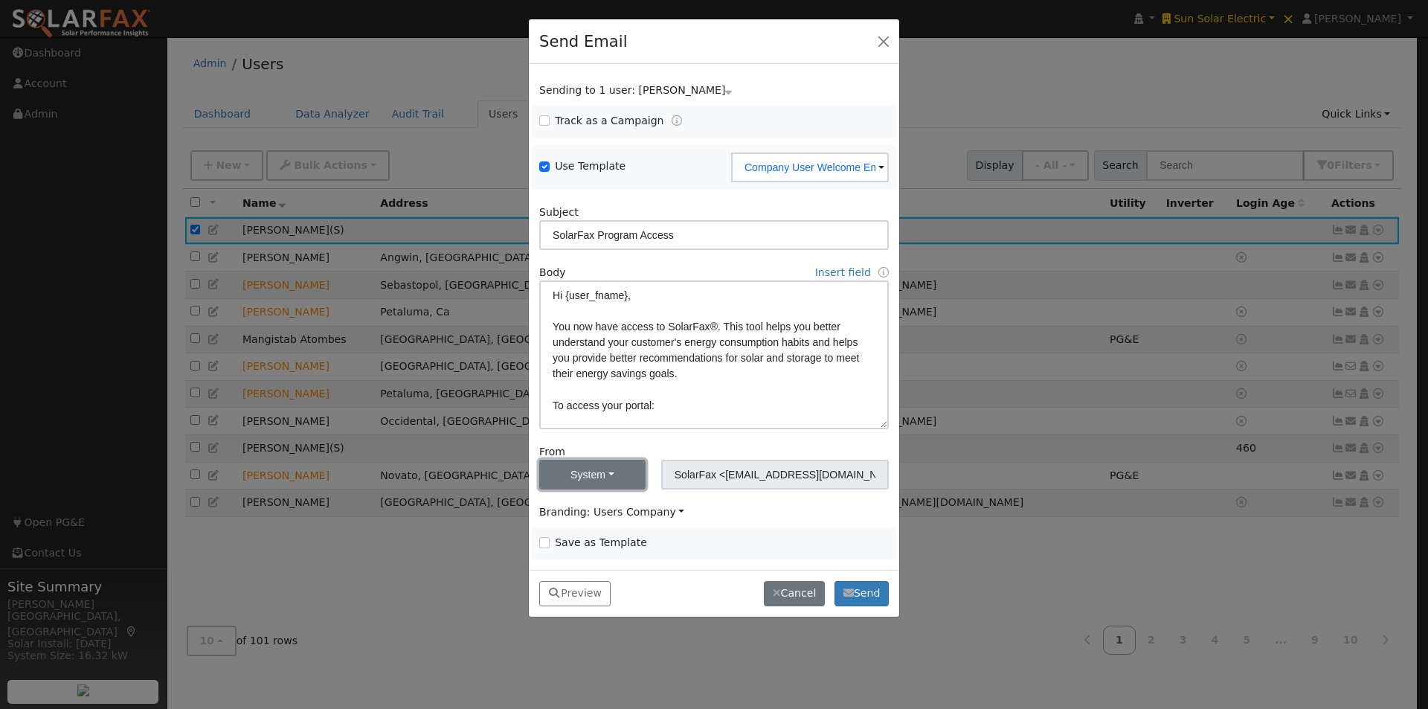
click at [606, 468] on button "System" at bounding box center [592, 475] width 106 height 30
click at [569, 506] on link "Me" at bounding box center [591, 507] width 103 height 21
type input "[PERSON_NAME] <[PERSON_NAME][EMAIL_ADDRESS][DOMAIN_NAME]>"
click at [620, 508] on span "Branding: Users Company" at bounding box center [611, 512] width 145 height 12
drag, startPoint x: 591, startPoint y: 466, endPoint x: 619, endPoint y: 461, distance: 28.6
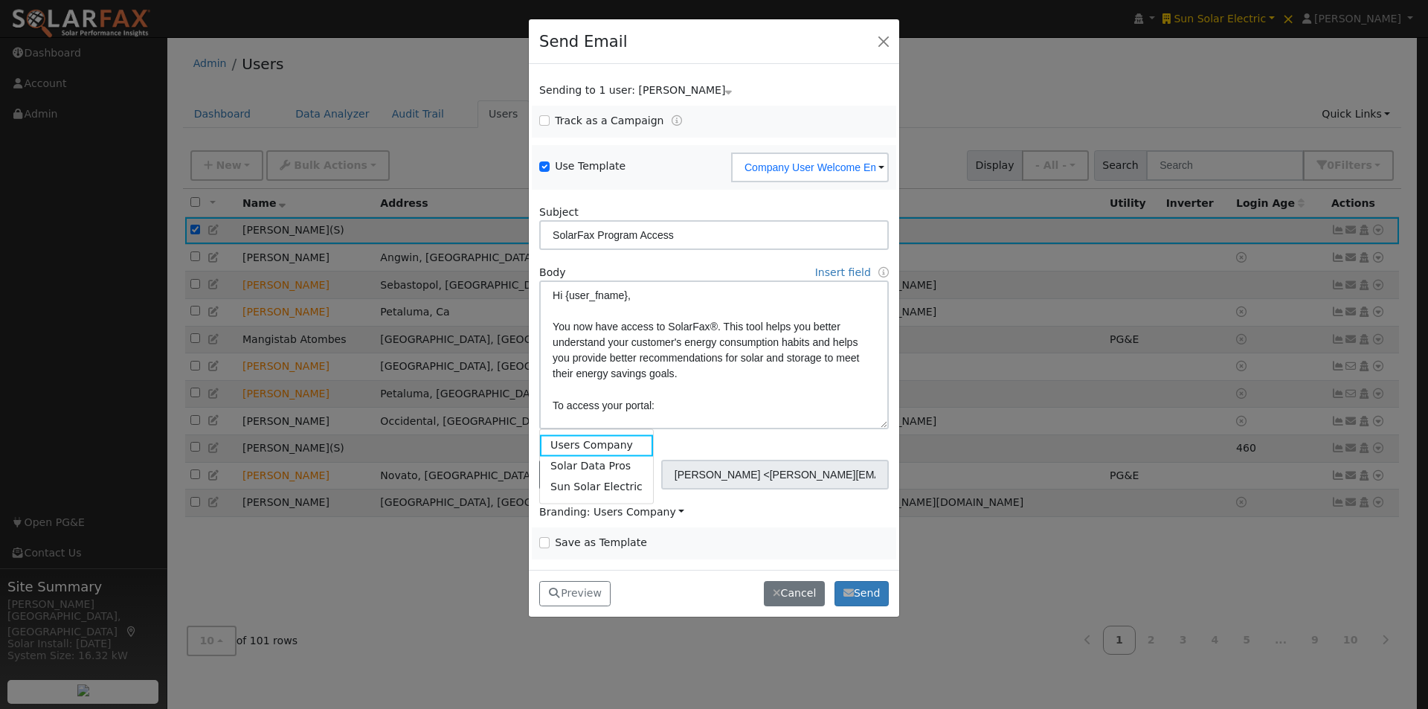
click at [593, 465] on link "Solar Data Pros" at bounding box center [596, 466] width 113 height 21
drag, startPoint x: 588, startPoint y: 590, endPoint x: 698, endPoint y: 421, distance: 201.9
click at [591, 586] on button "Preview" at bounding box center [574, 593] width 71 height 25
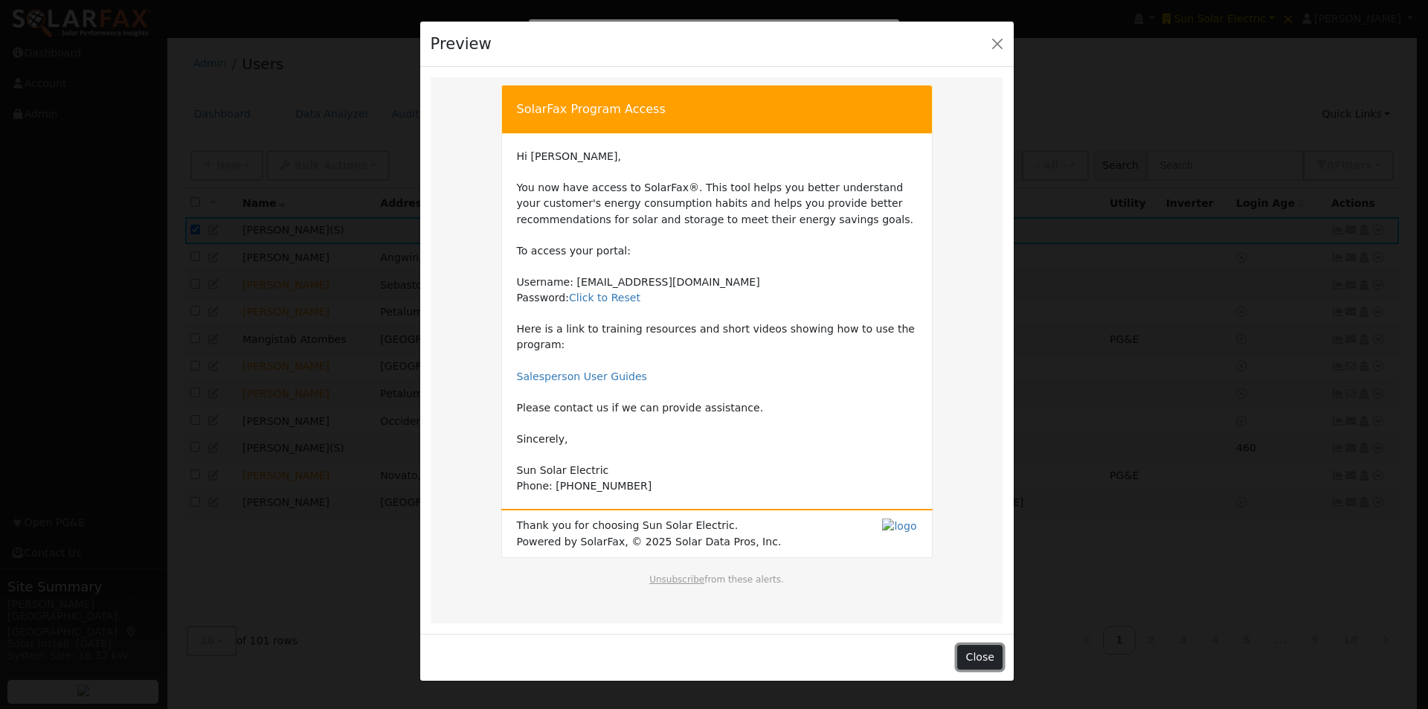
drag, startPoint x: 974, startPoint y: 644, endPoint x: 948, endPoint y: 613, distance: 40.7
click at [972, 645] on button "Close" at bounding box center [979, 657] width 45 height 25
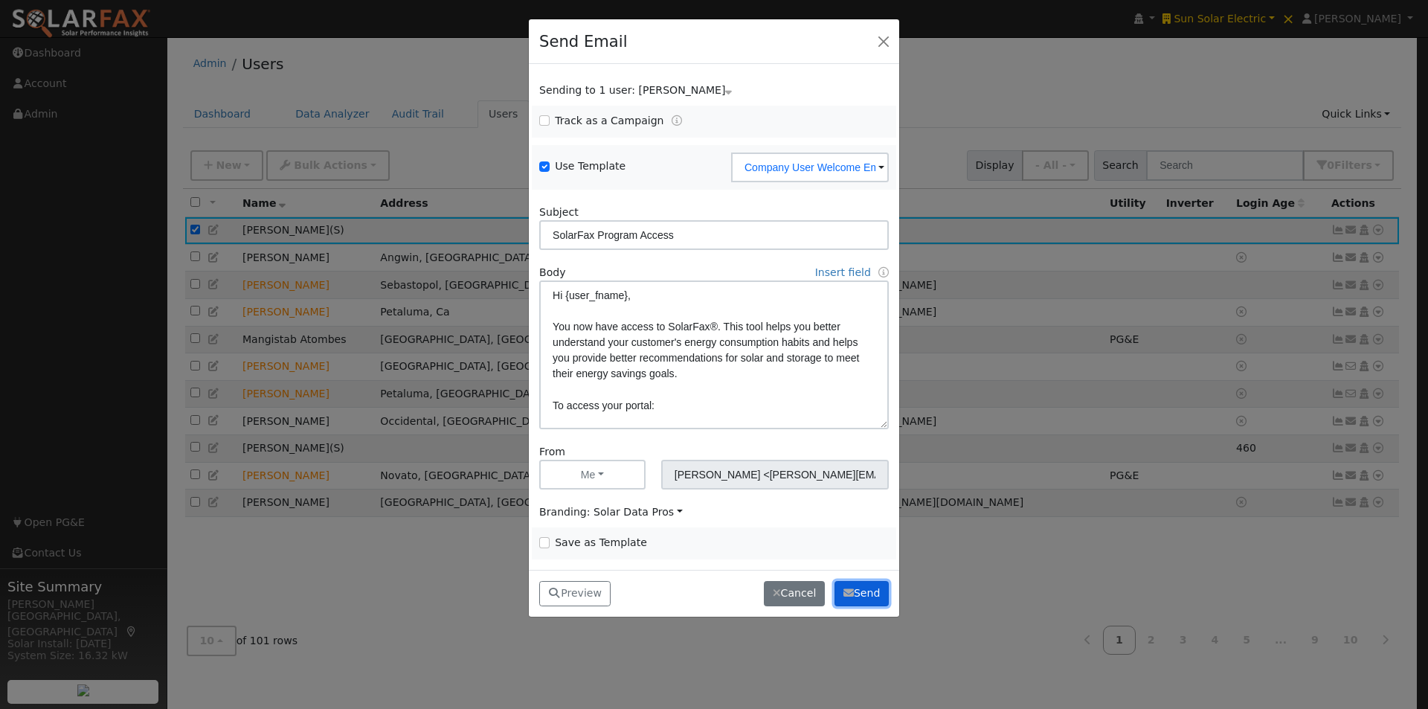
drag, startPoint x: 858, startPoint y: 588, endPoint x: 849, endPoint y: 584, distance: 10.6
click at [855, 590] on button "Send" at bounding box center [861, 593] width 54 height 25
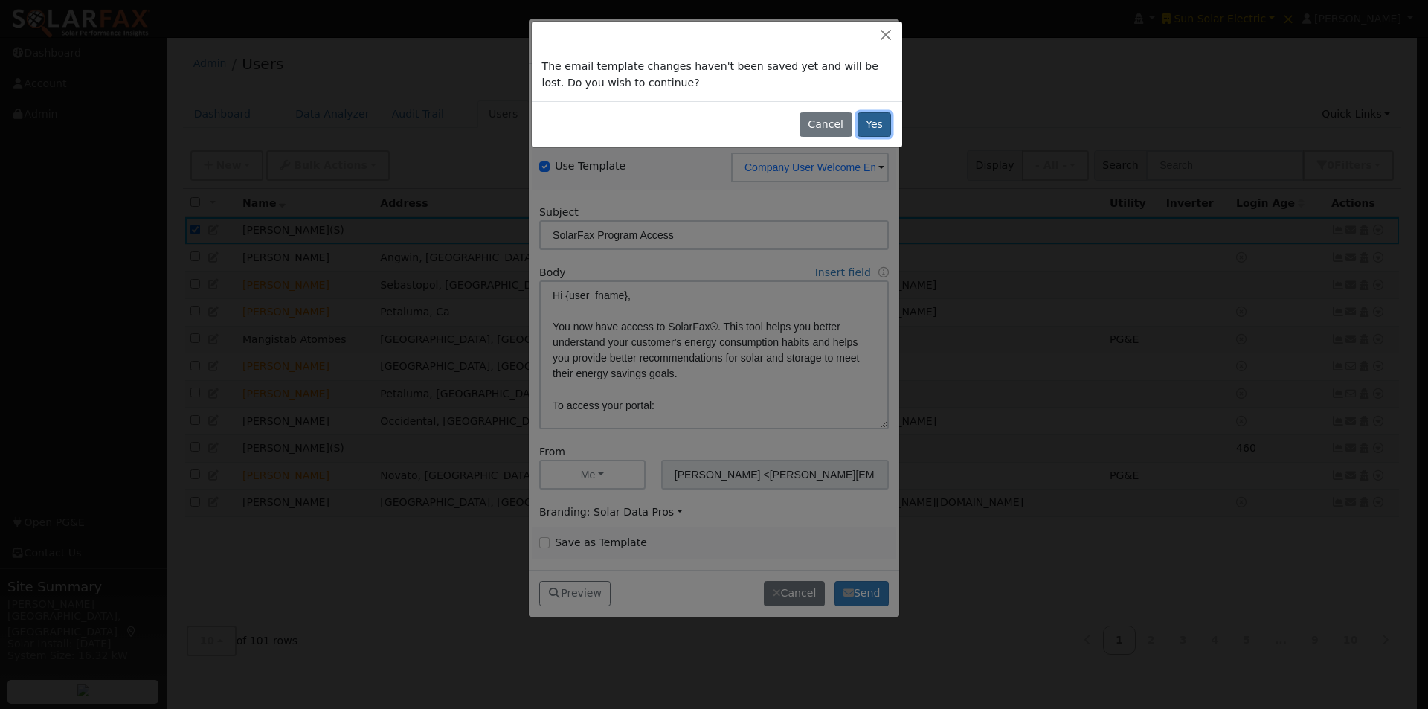
click at [877, 125] on button "Yes" at bounding box center [875, 124] width 34 height 25
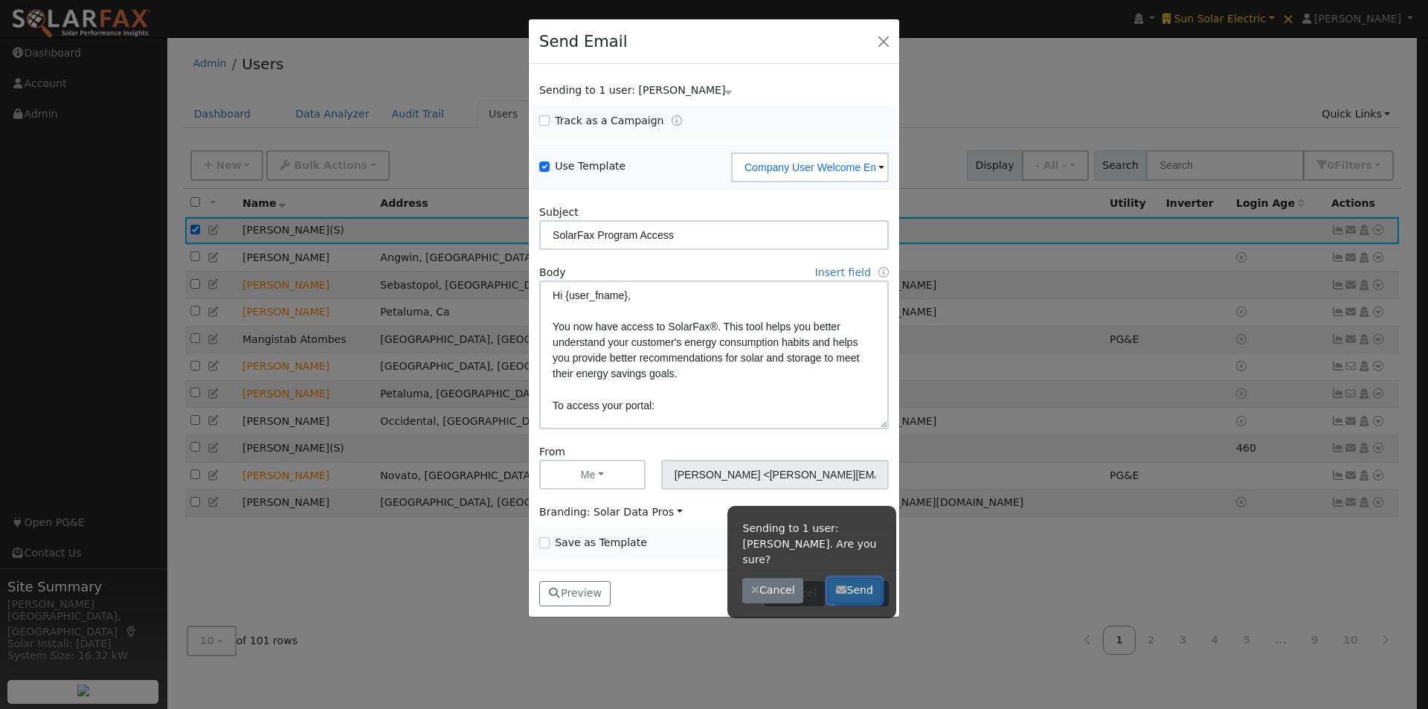
click at [852, 578] on button "Send" at bounding box center [855, 590] width 54 height 25
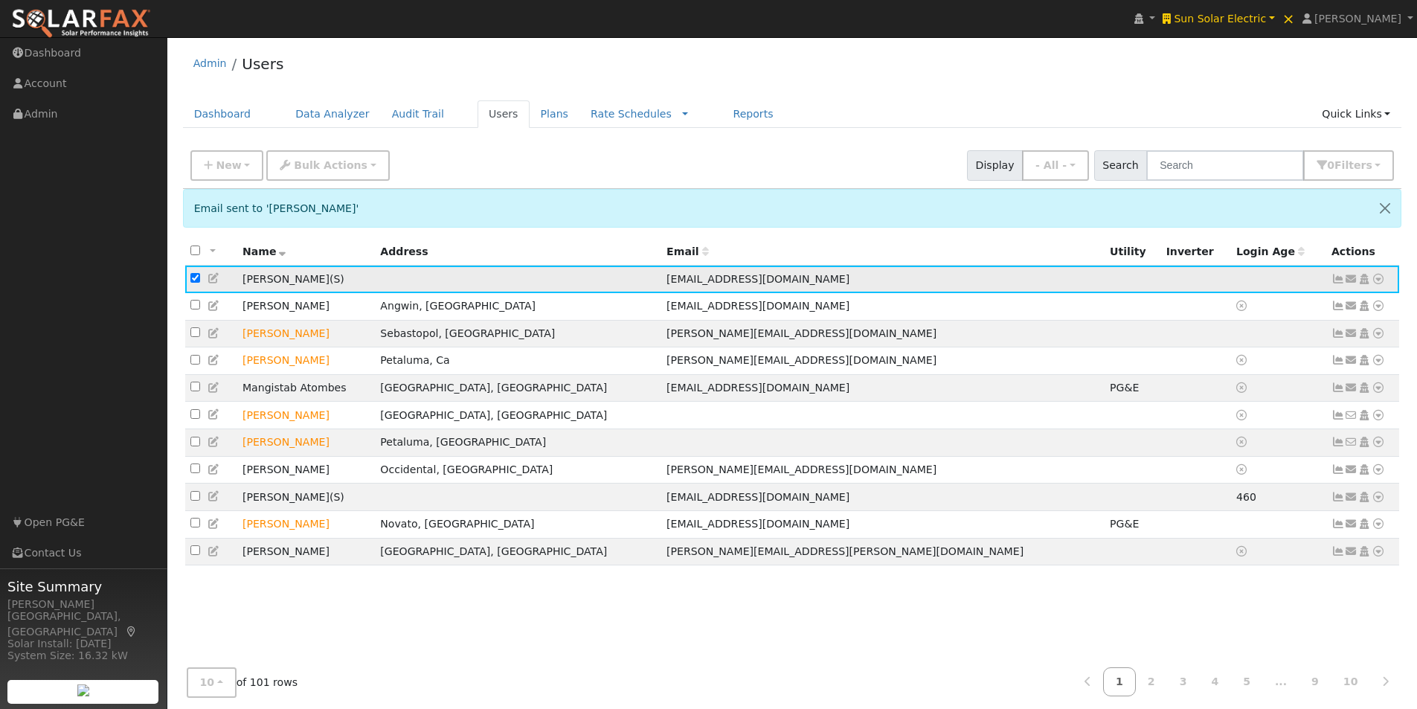
click at [195, 278] on input "checkbox" at bounding box center [195, 278] width 10 height 10
checkbox input "false"
